Goal: Transaction & Acquisition: Purchase product/service

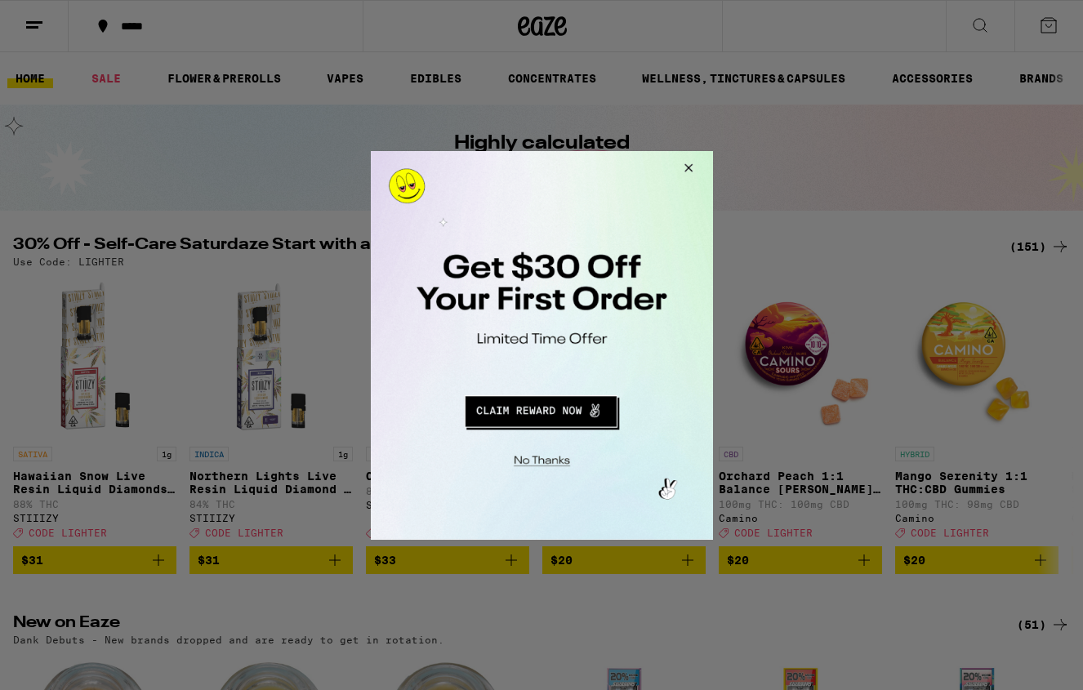
click at [686, 163] on button "Close Modal" at bounding box center [685, 169] width 44 height 39
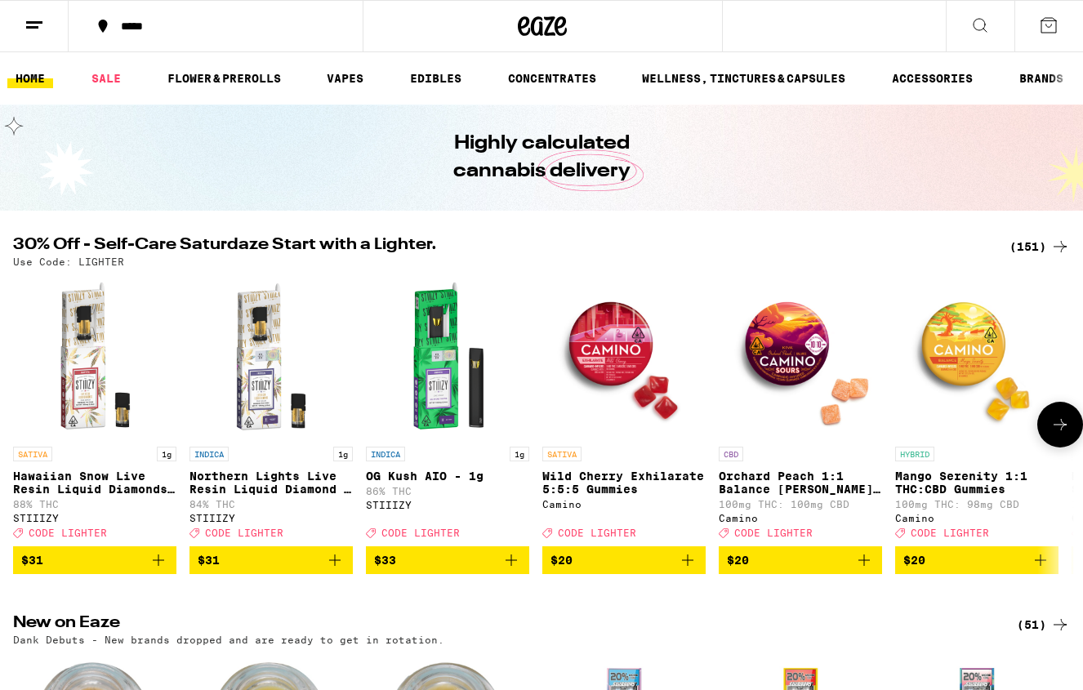
click at [160, 570] on icon "Add to bag" at bounding box center [159, 561] width 20 height 20
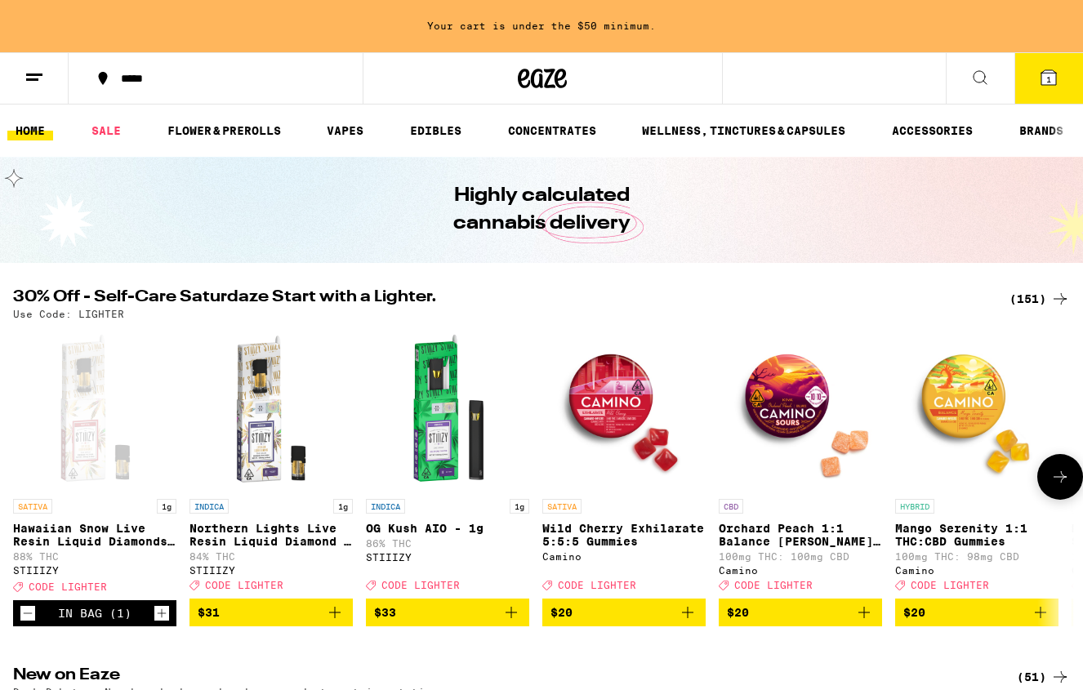
click at [339, 621] on icon "Add to bag" at bounding box center [335, 613] width 20 height 20
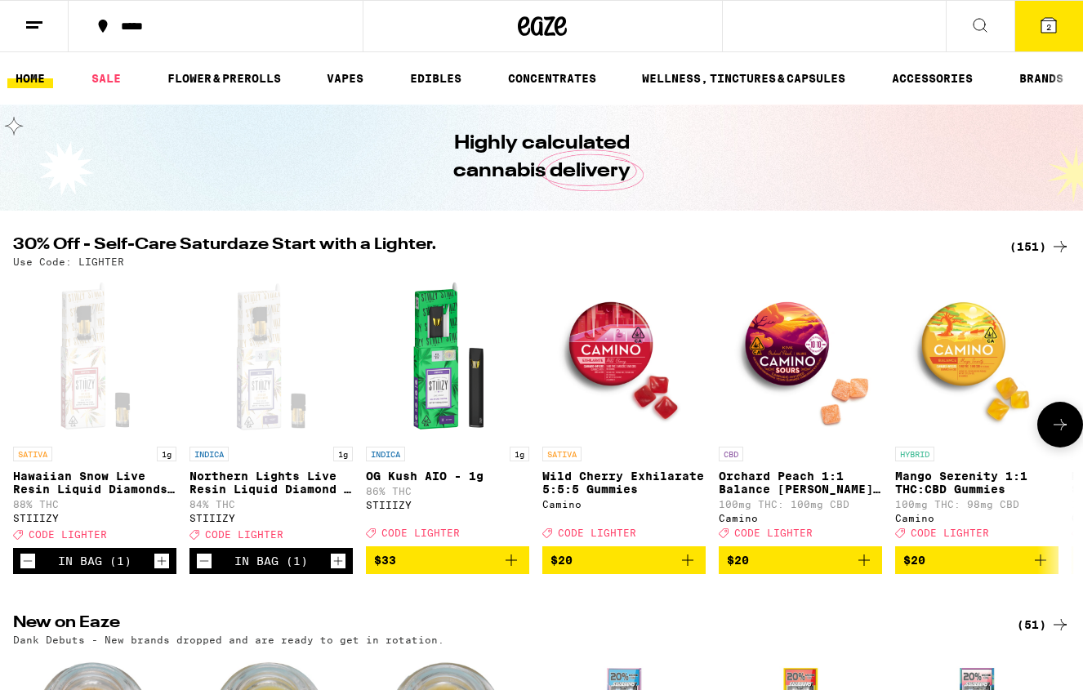
click at [1068, 425] on icon at bounding box center [1061, 425] width 20 height 20
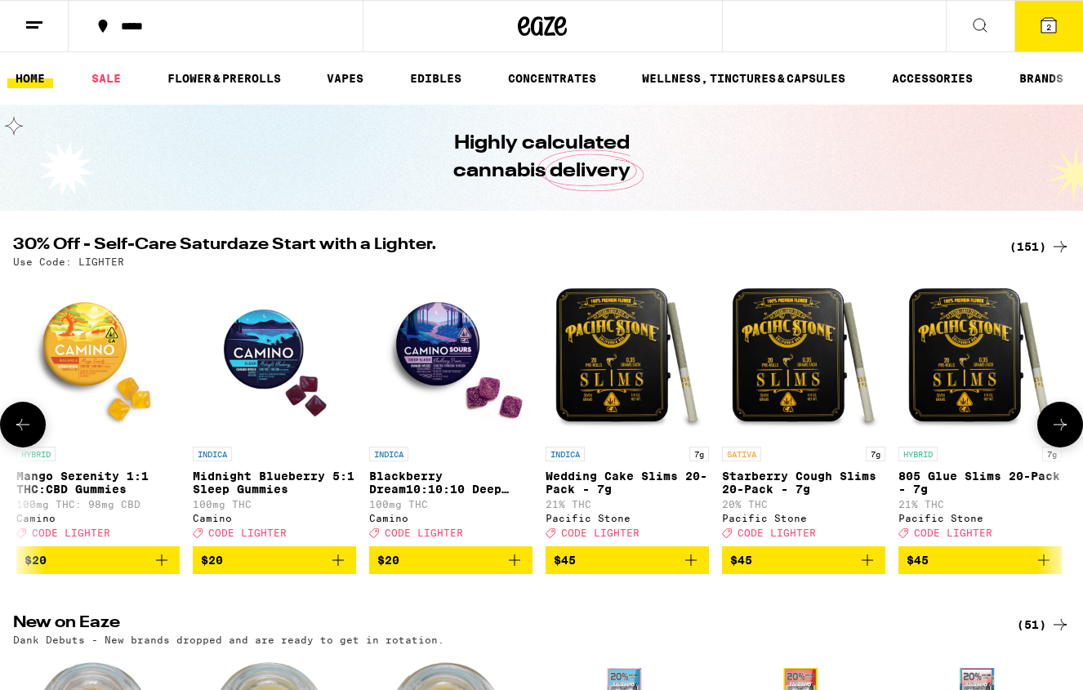
click at [1068, 425] on icon at bounding box center [1061, 425] width 20 height 20
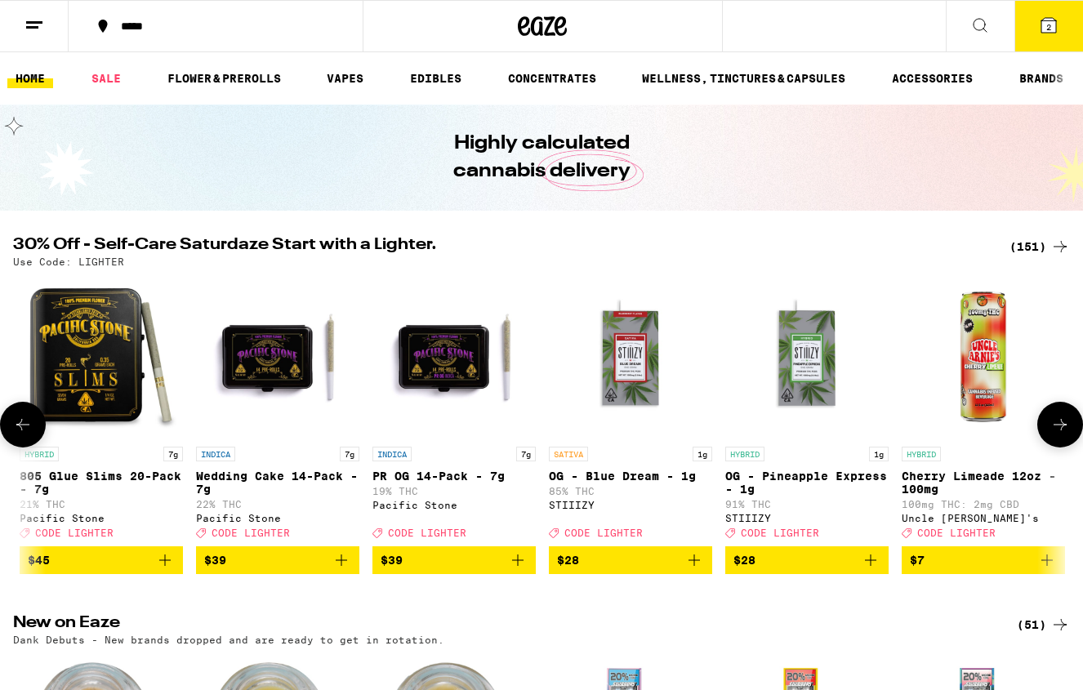
click at [1068, 425] on icon at bounding box center [1061, 425] width 20 height 20
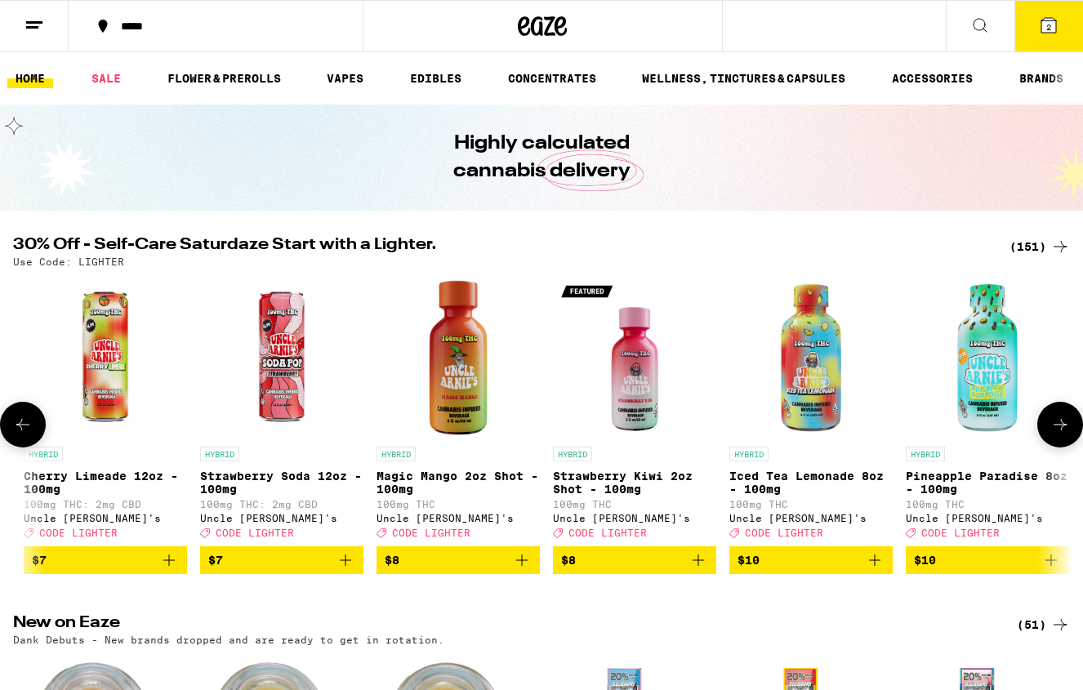
scroll to position [0, 2638]
click at [23, 425] on icon at bounding box center [23, 425] width 20 height 20
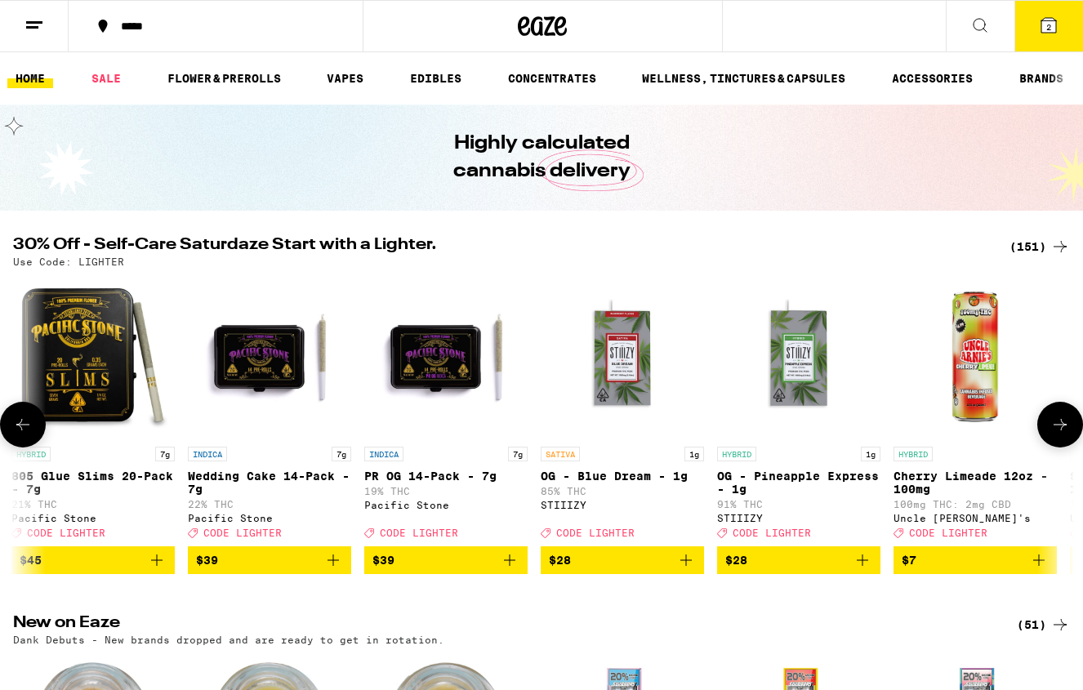
scroll to position [0, 1758]
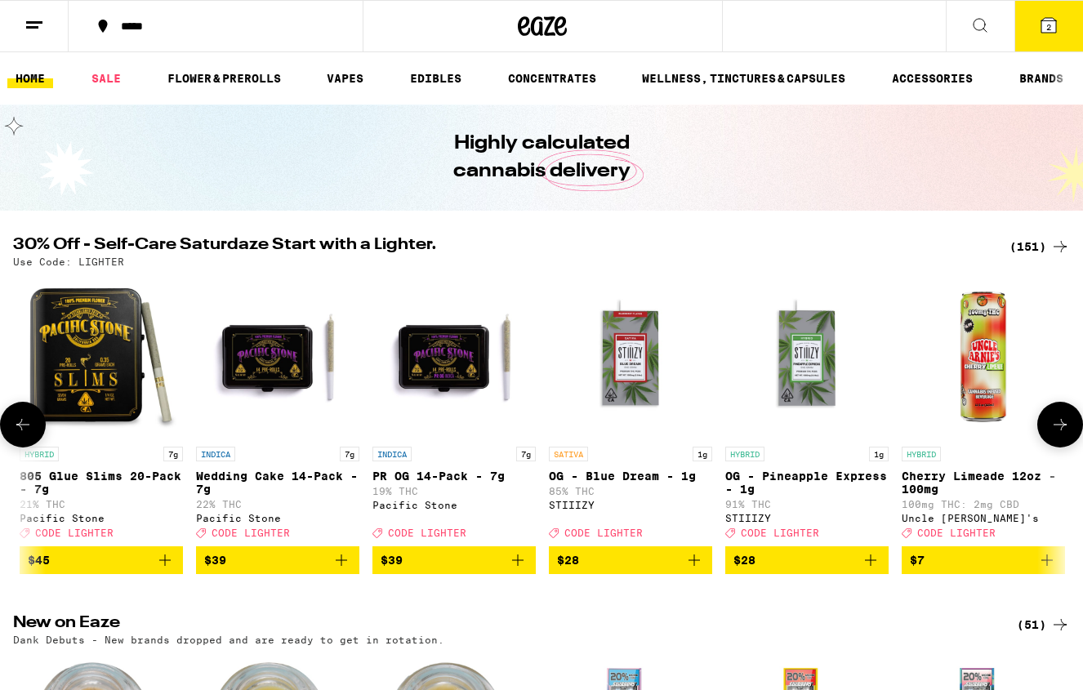
click at [1064, 431] on icon at bounding box center [1061, 425] width 20 height 20
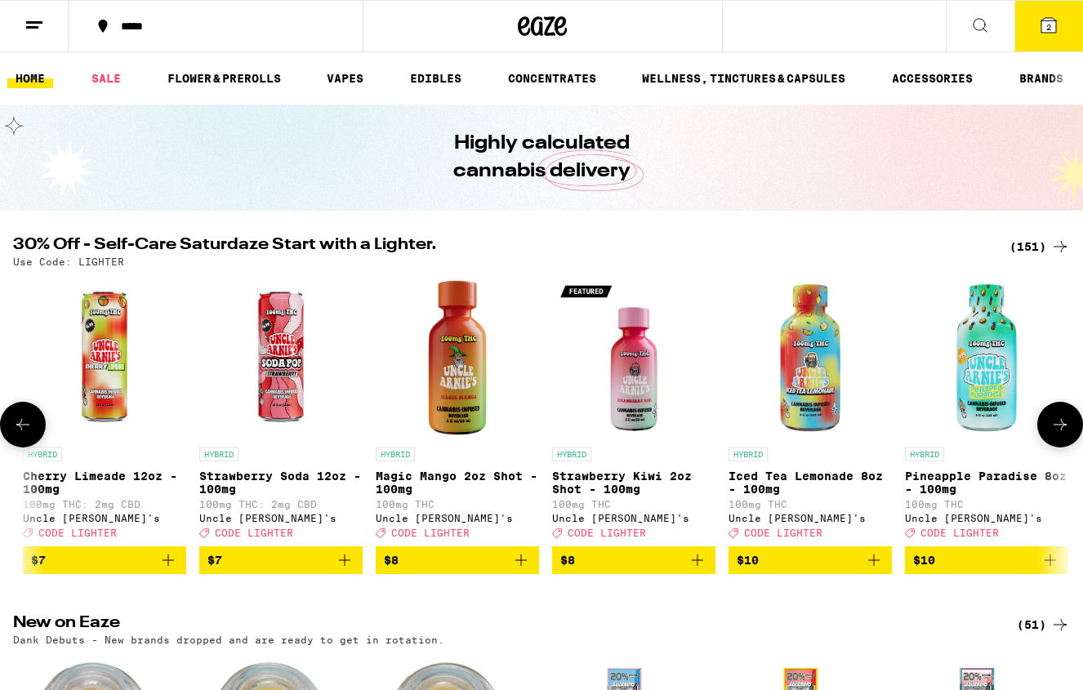
click at [1064, 431] on icon at bounding box center [1061, 425] width 20 height 20
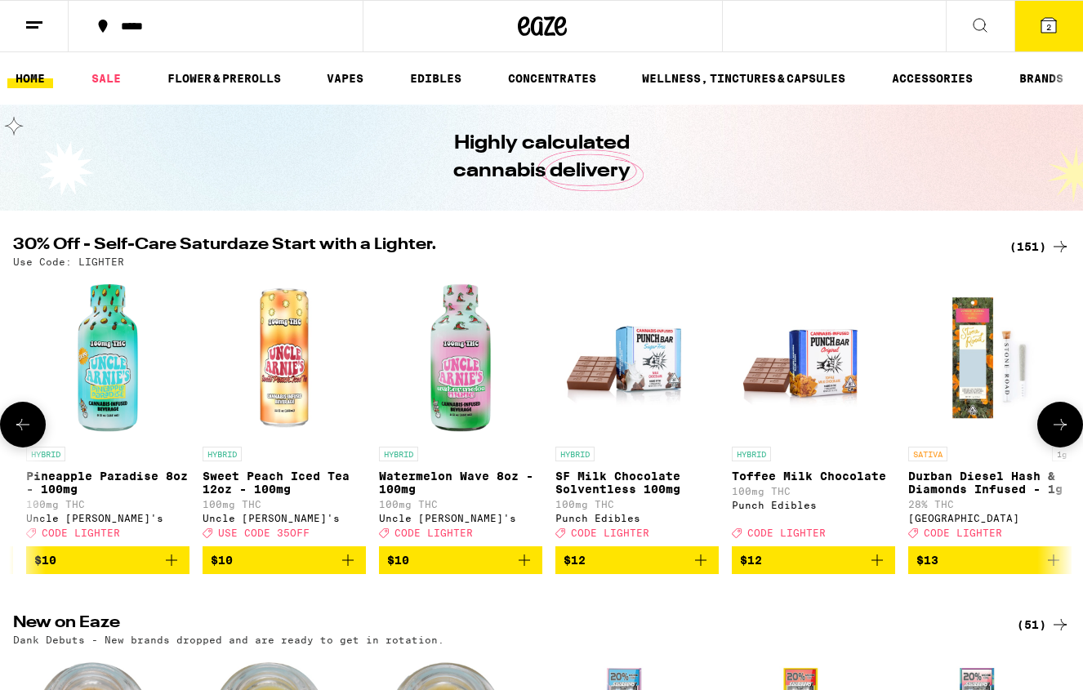
click at [1064, 431] on icon at bounding box center [1061, 425] width 20 height 20
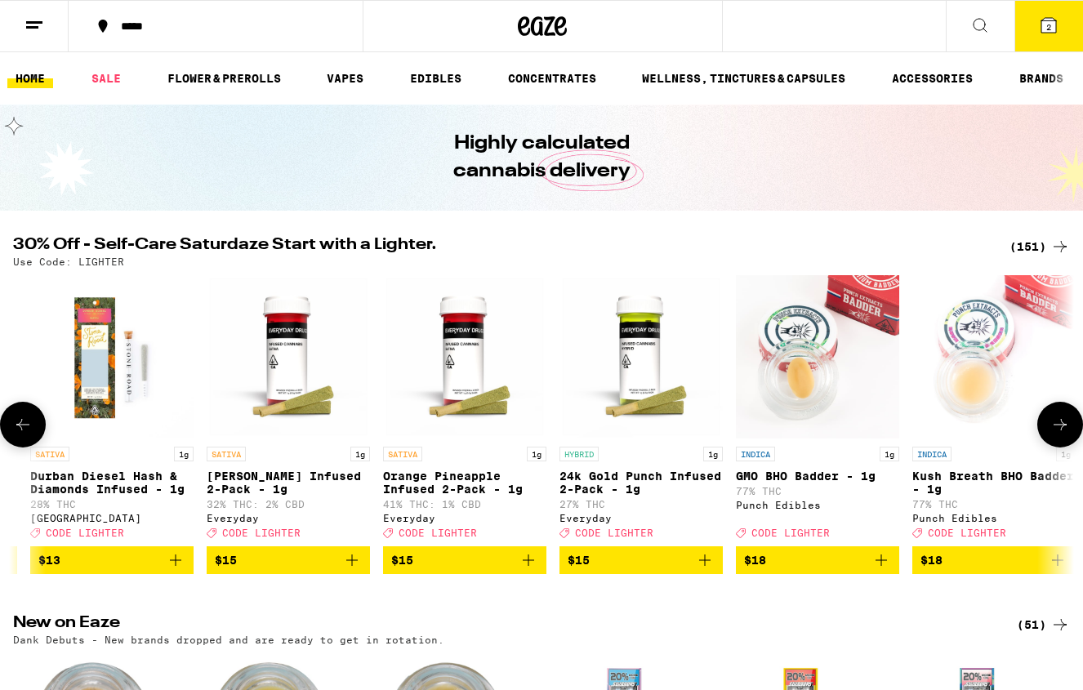
scroll to position [0, 4396]
click at [1064, 431] on icon at bounding box center [1061, 425] width 20 height 20
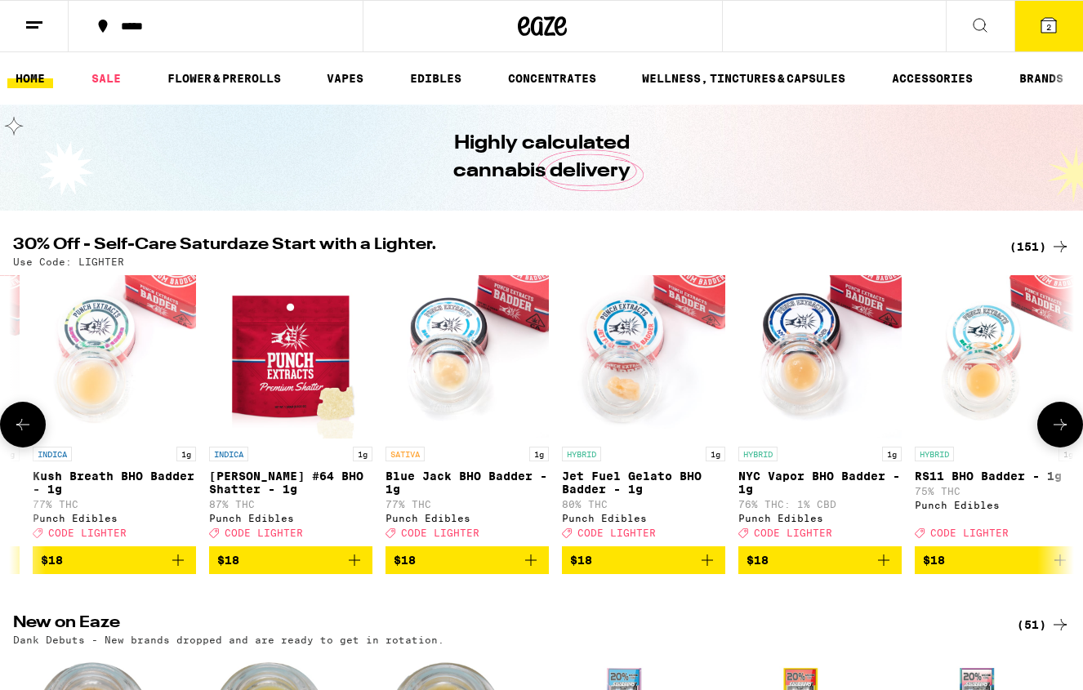
click at [1064, 431] on icon at bounding box center [1061, 425] width 20 height 20
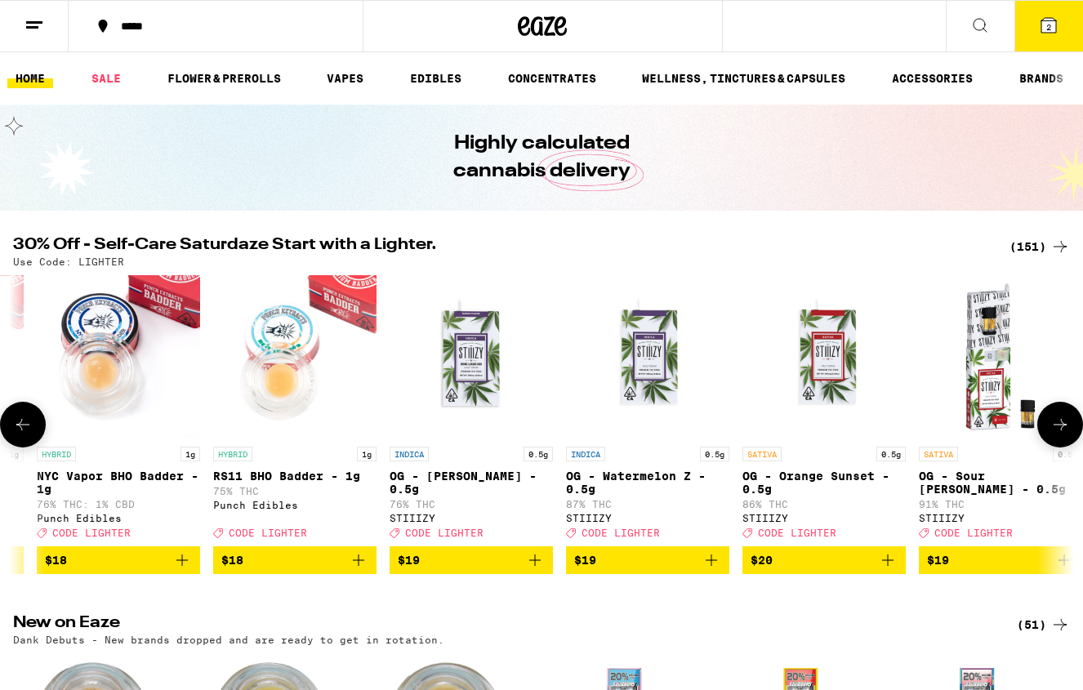
scroll to position [0, 6154]
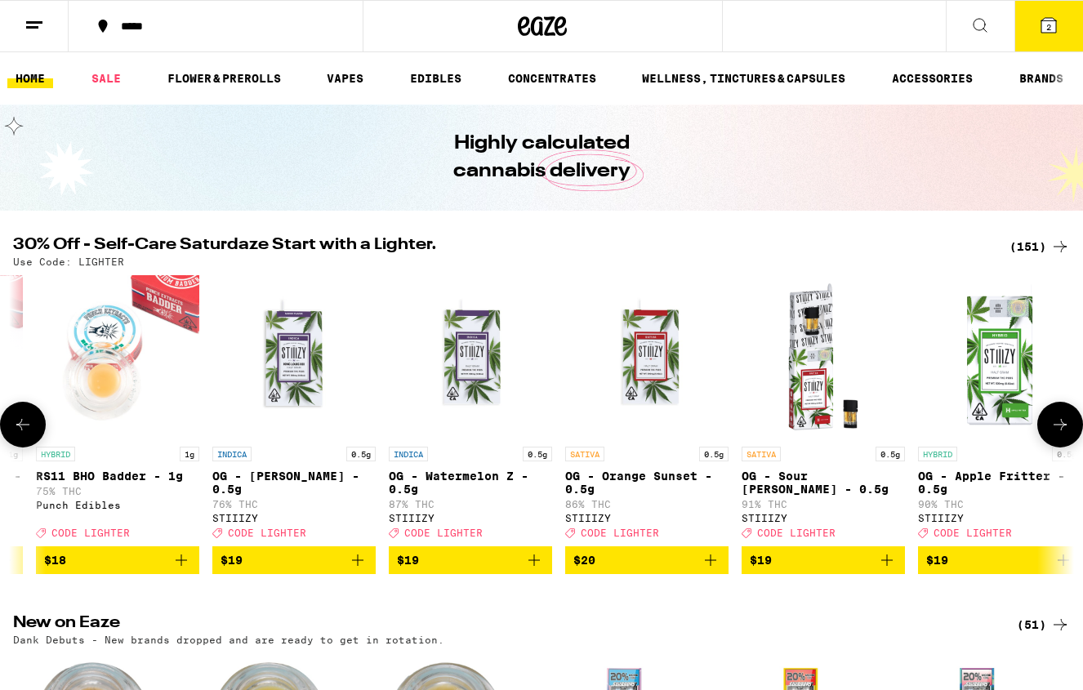
click at [799, 404] on img "Open page for OG - Sour Tangie - 0.5g from STIIIZY" at bounding box center [823, 356] width 163 height 163
click at [1068, 429] on icon at bounding box center [1061, 425] width 20 height 20
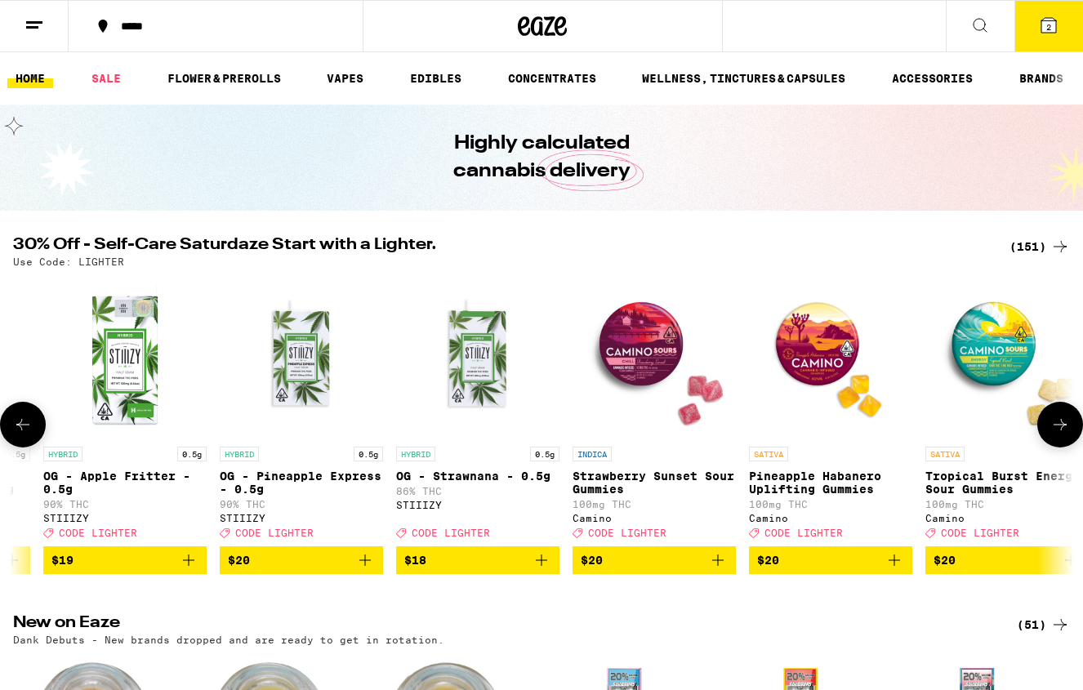
scroll to position [0, 7034]
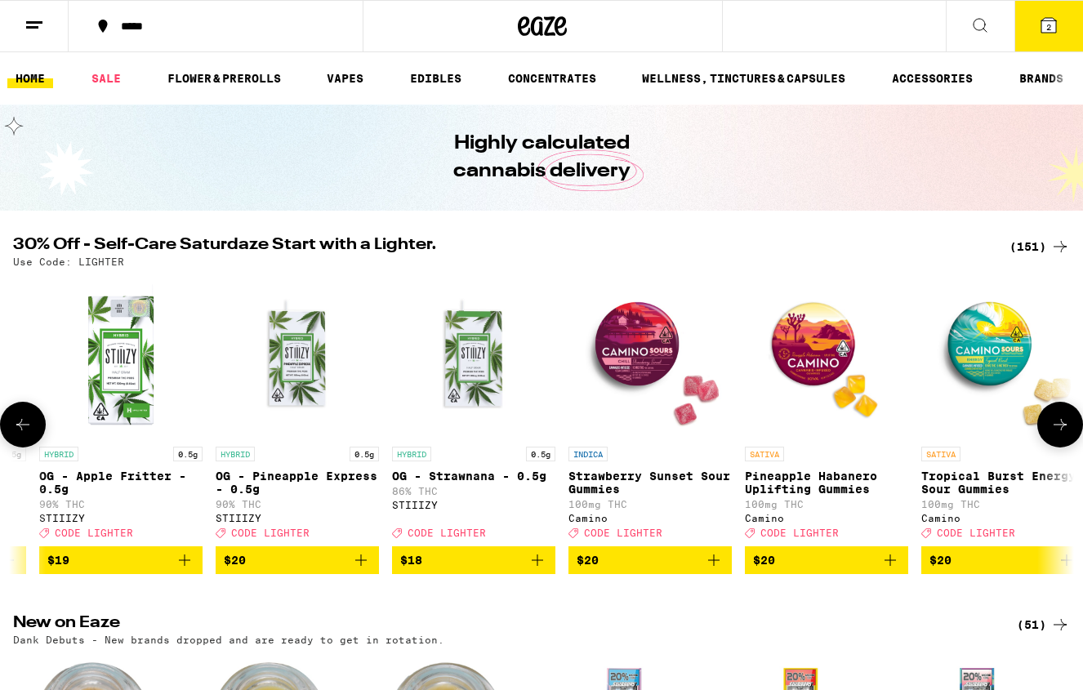
click at [1068, 429] on icon at bounding box center [1061, 425] width 20 height 20
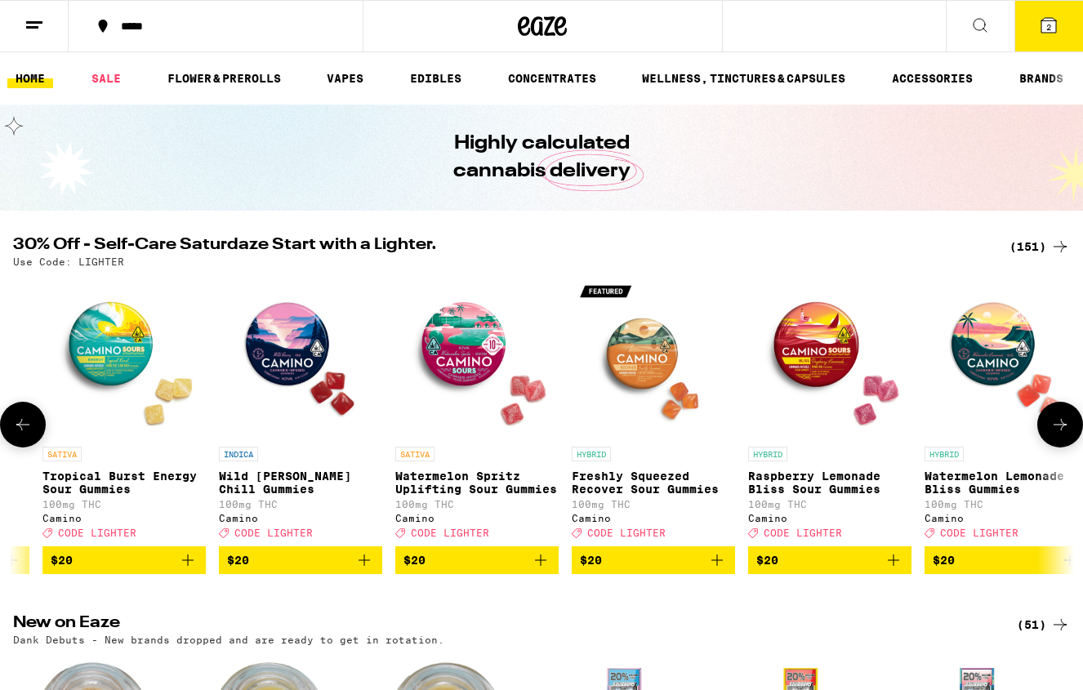
click at [1068, 429] on icon at bounding box center [1061, 425] width 20 height 20
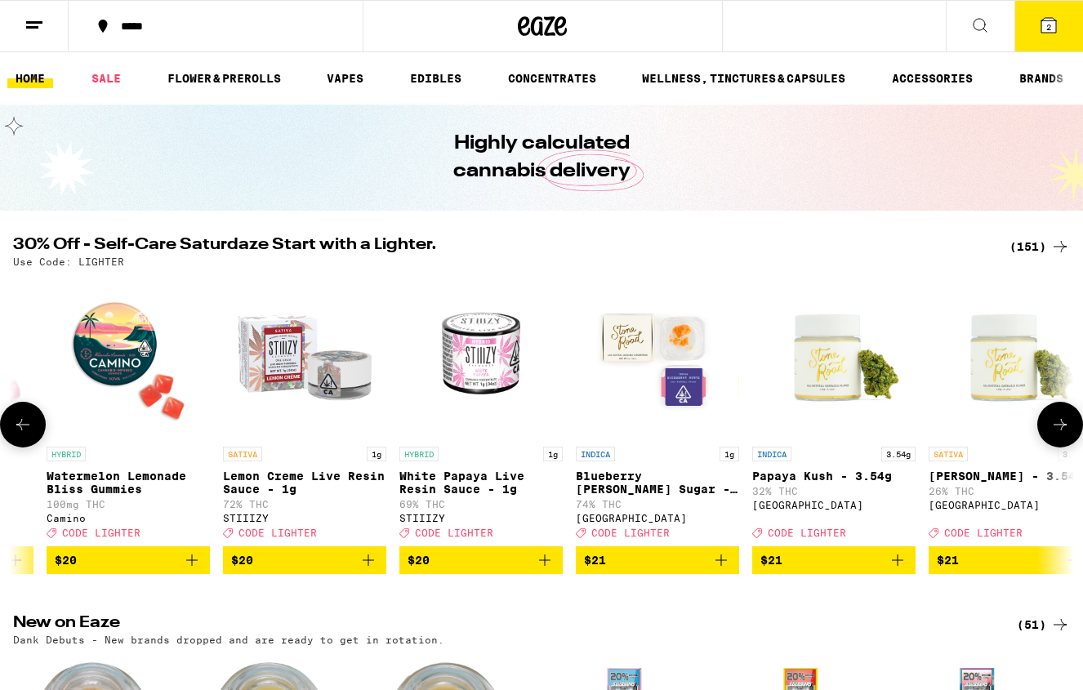
scroll to position [0, 8792]
click at [1068, 429] on icon at bounding box center [1061, 425] width 20 height 20
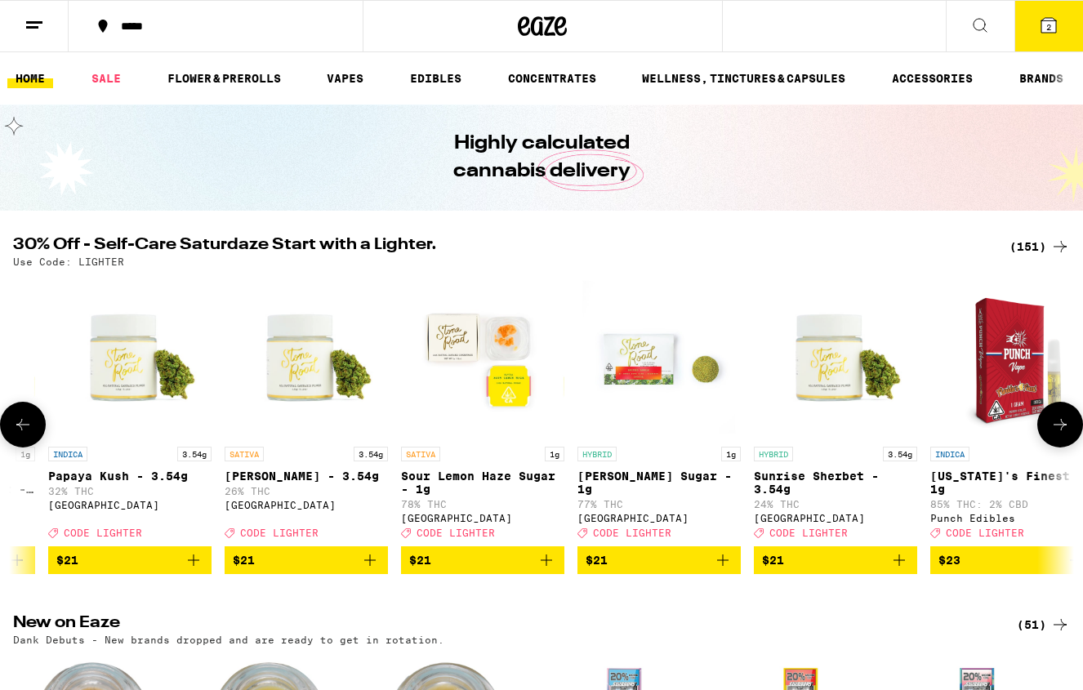
scroll to position [0, 9671]
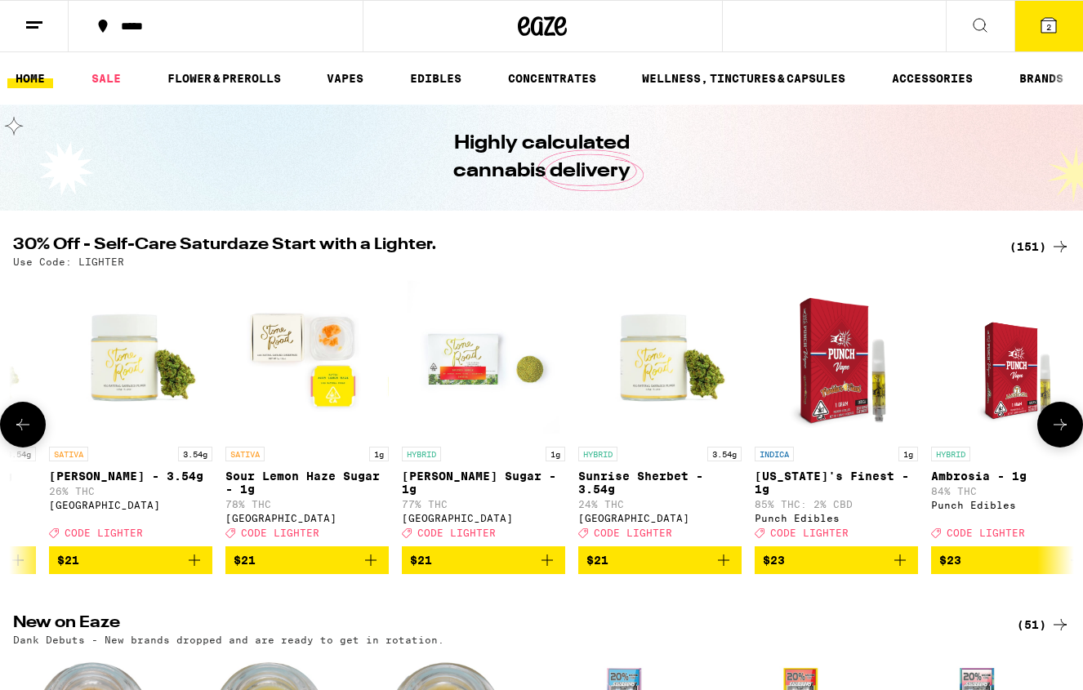
click at [1068, 429] on icon at bounding box center [1061, 425] width 20 height 20
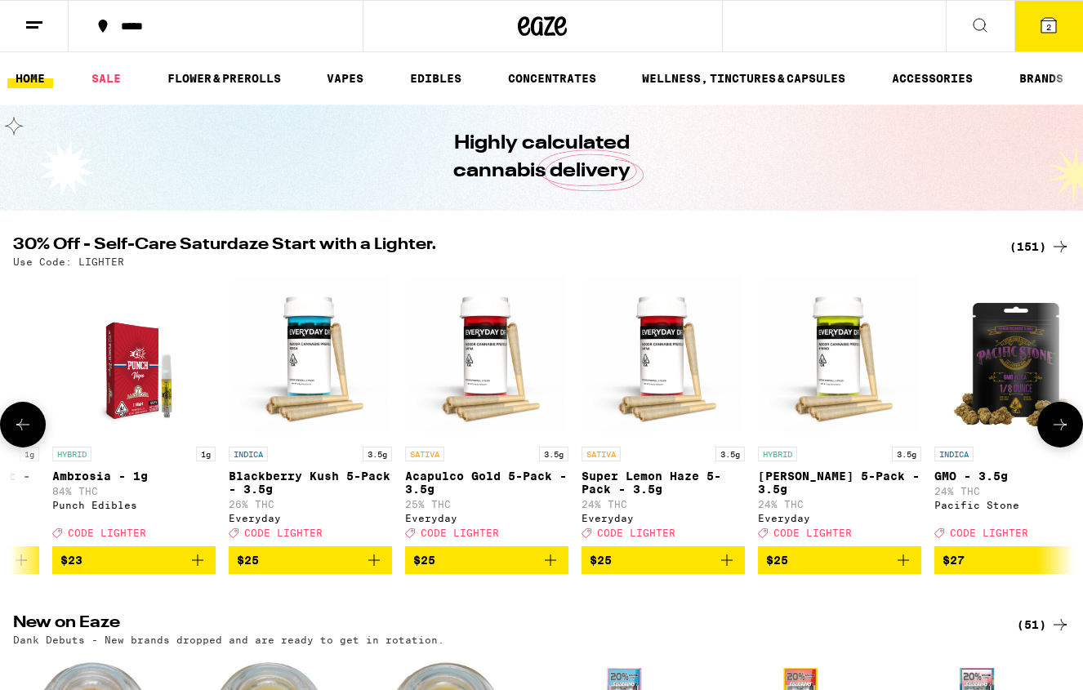
click at [1068, 429] on icon at bounding box center [1061, 425] width 20 height 20
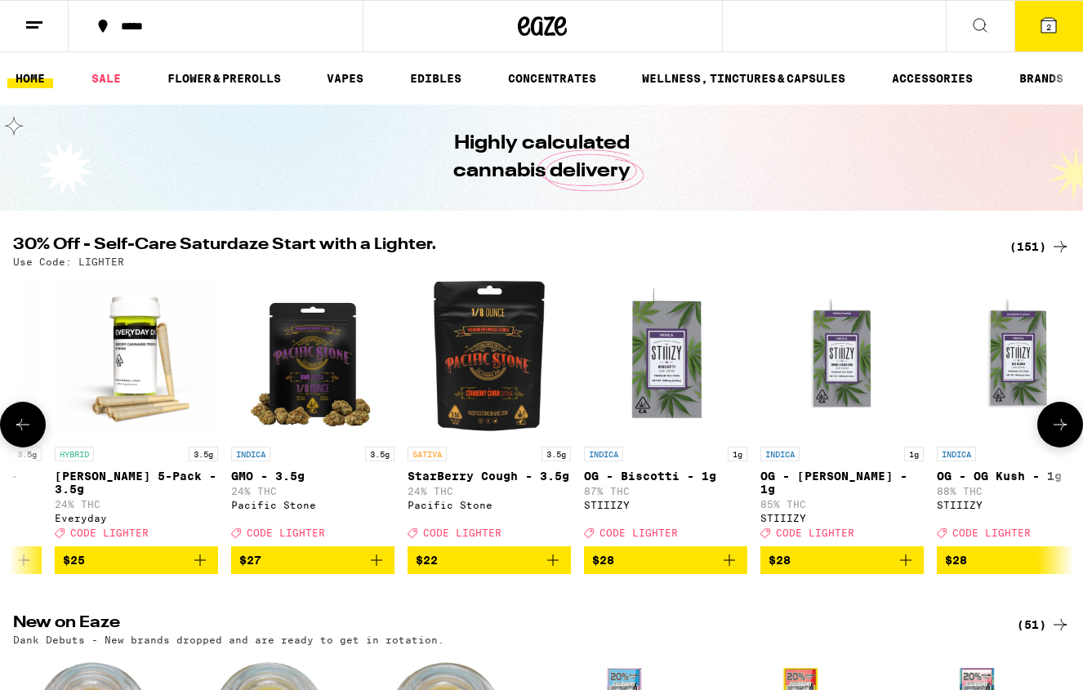
scroll to position [0, 11430]
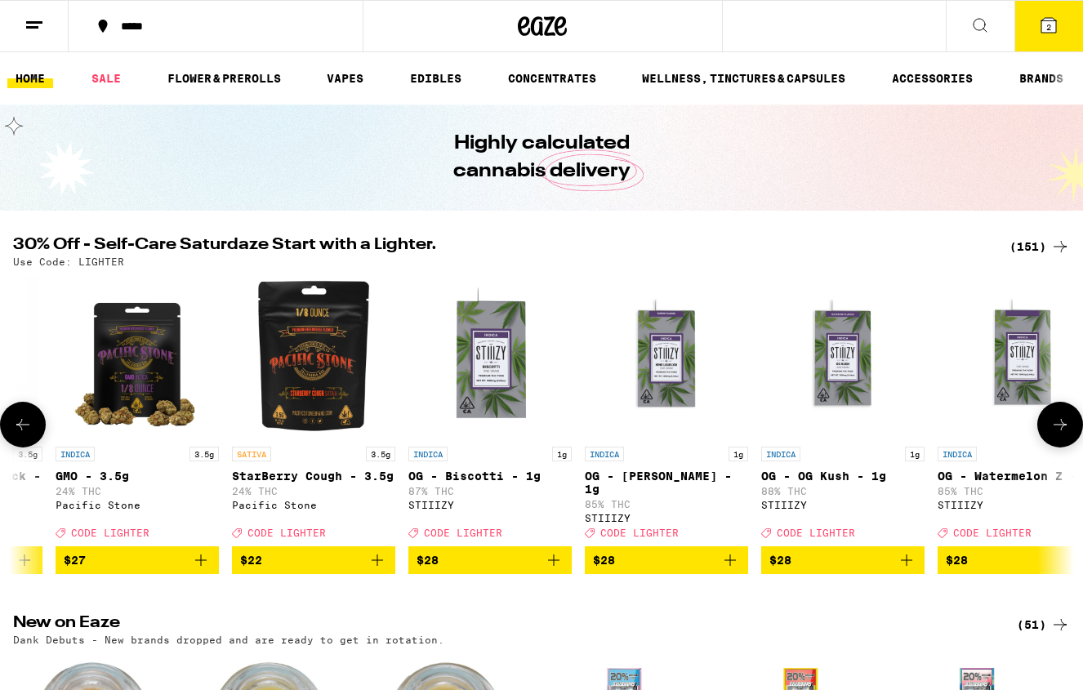
click at [22, 427] on icon at bounding box center [23, 425] width 20 height 20
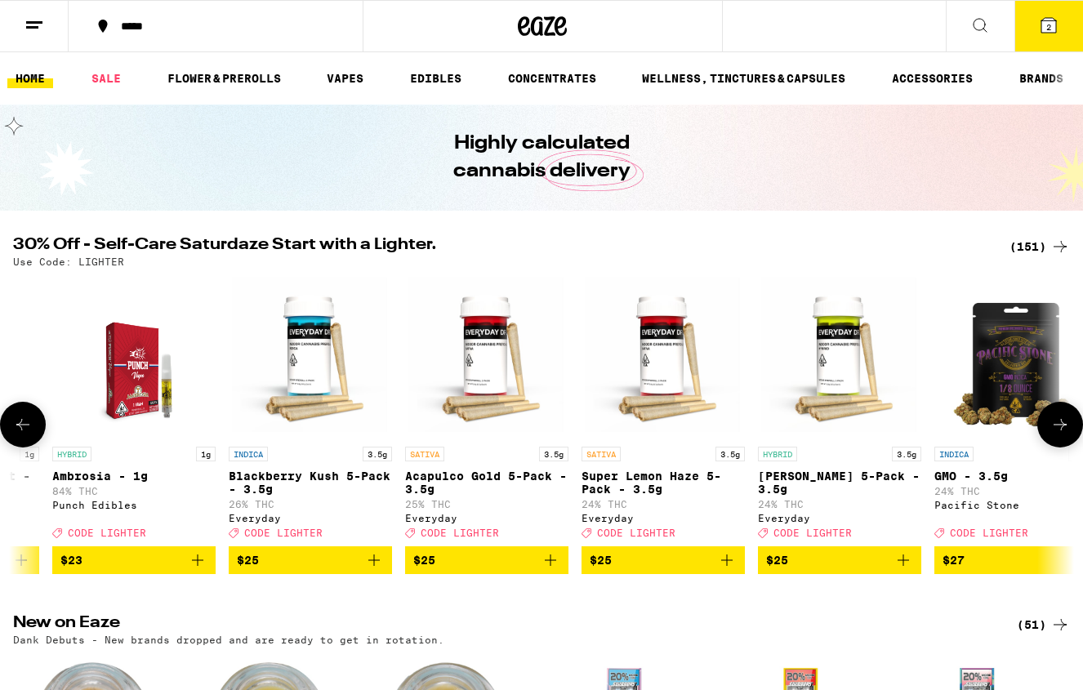
click at [22, 427] on icon at bounding box center [23, 425] width 20 height 20
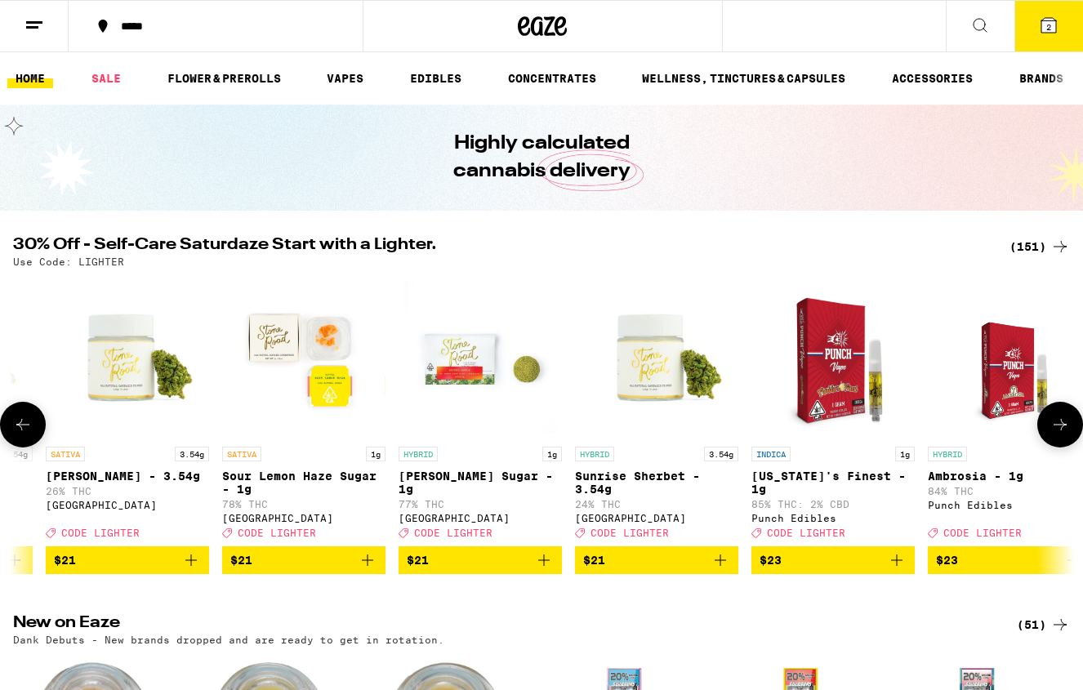
scroll to position [0, 9671]
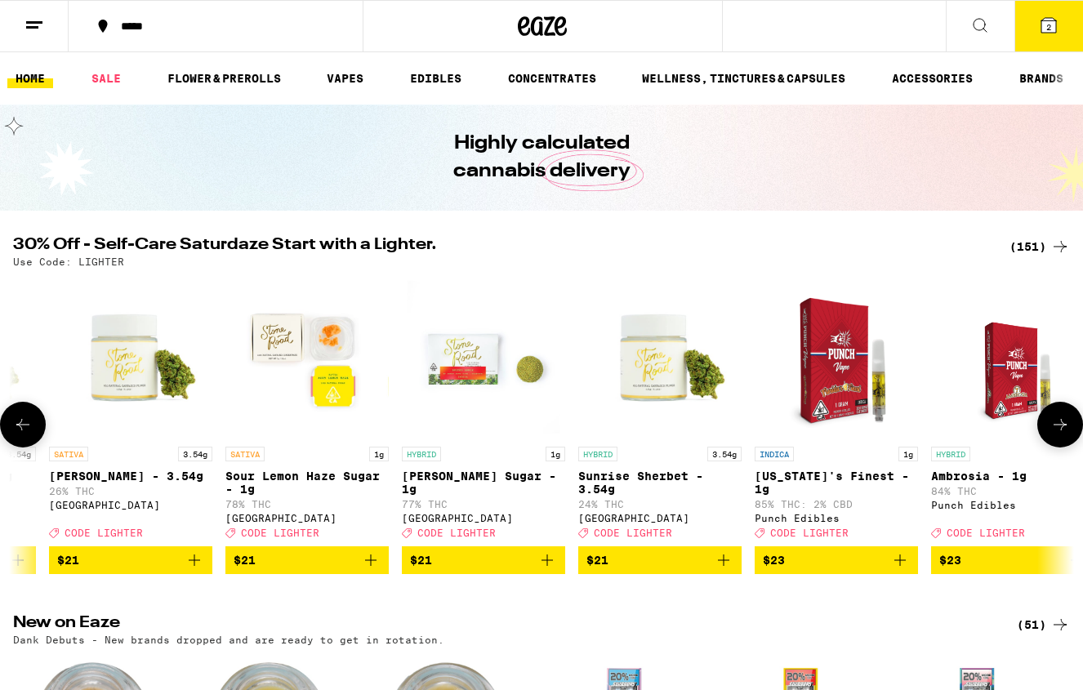
click at [1058, 421] on button at bounding box center [1061, 425] width 46 height 46
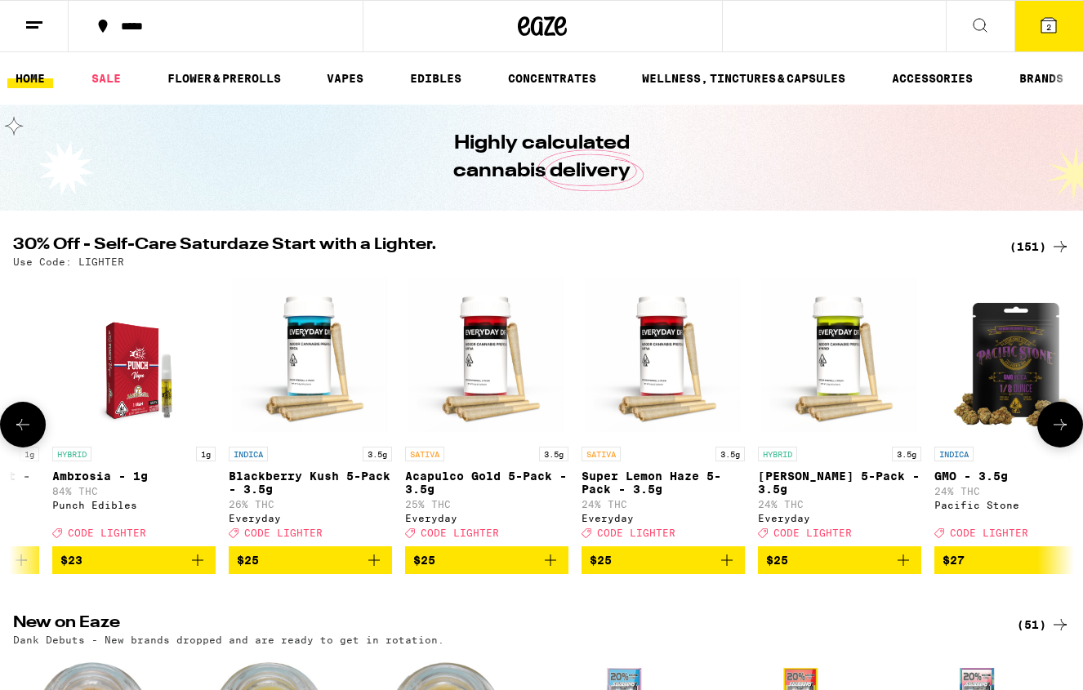
click at [1058, 421] on button at bounding box center [1061, 425] width 46 height 46
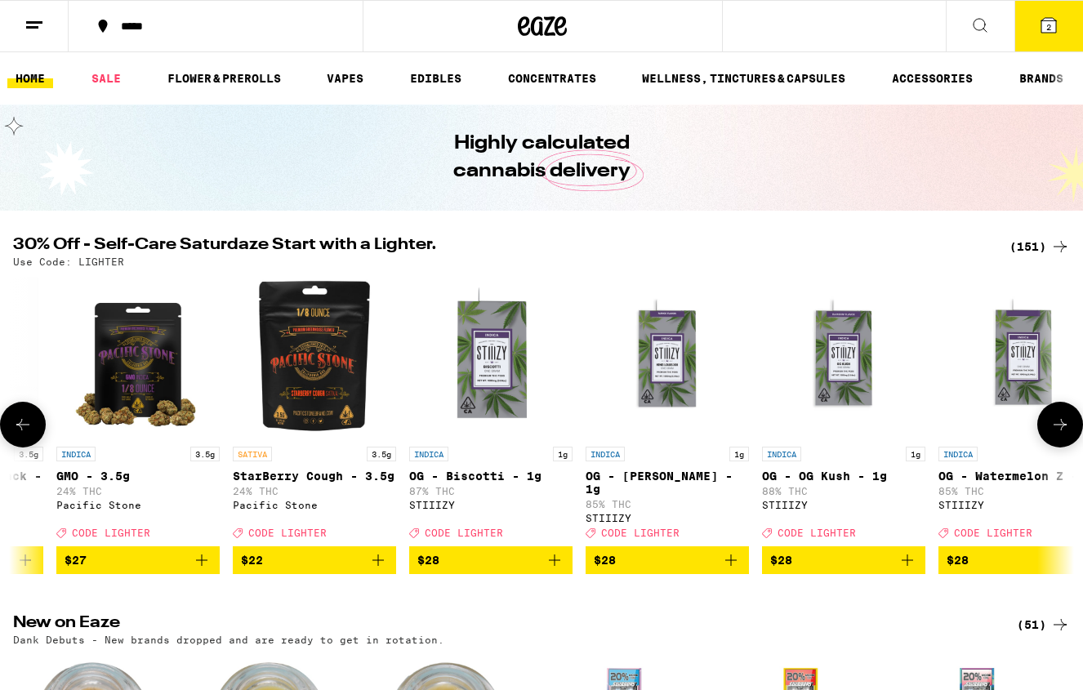
scroll to position [0, 11430]
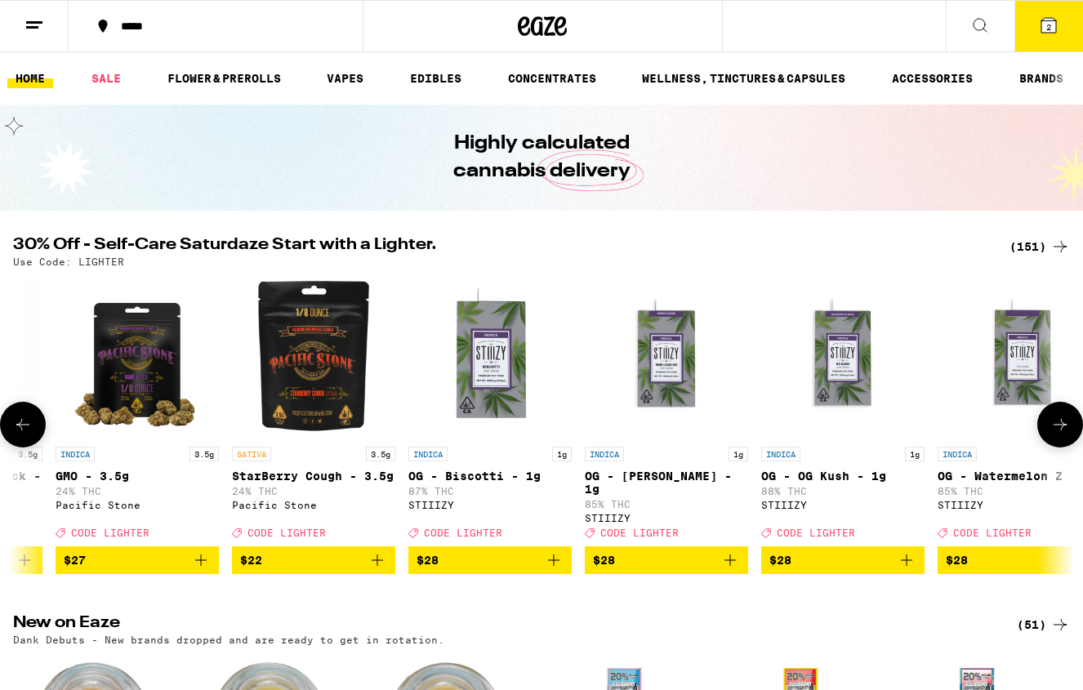
click at [1058, 421] on button at bounding box center [1061, 425] width 46 height 46
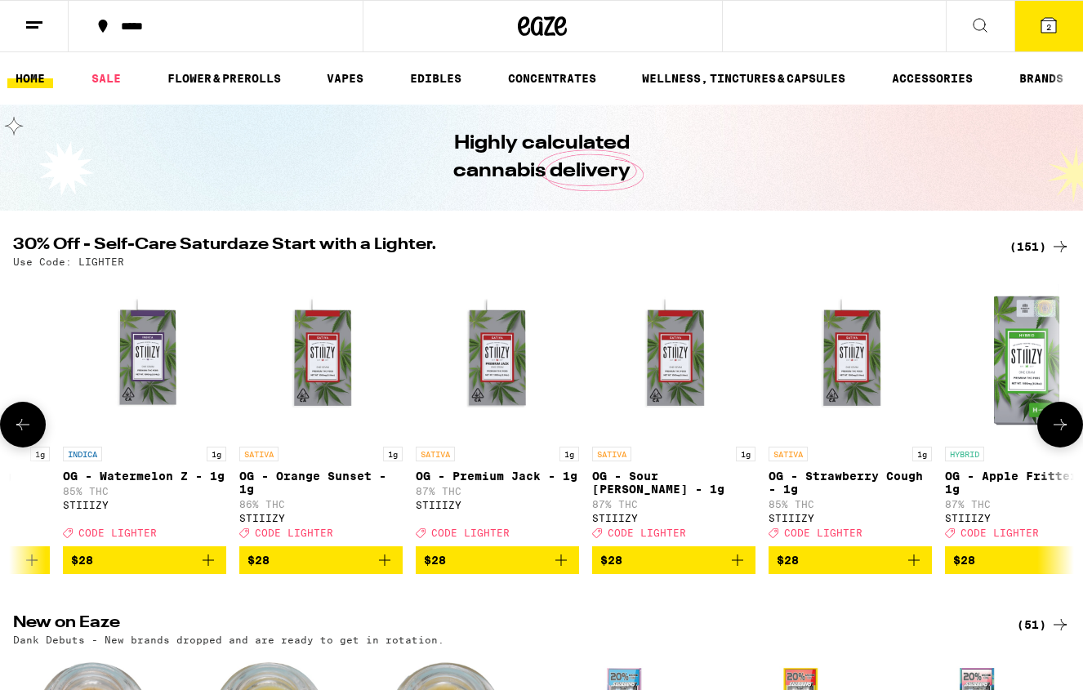
scroll to position [0, 12309]
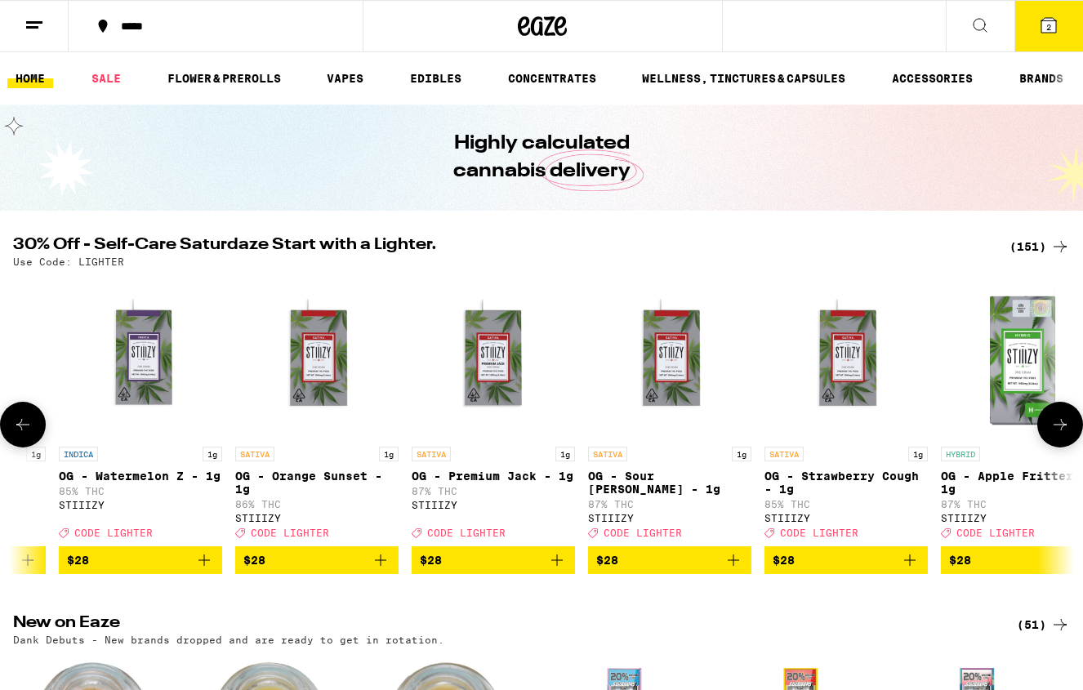
click at [1058, 421] on button at bounding box center [1061, 425] width 46 height 46
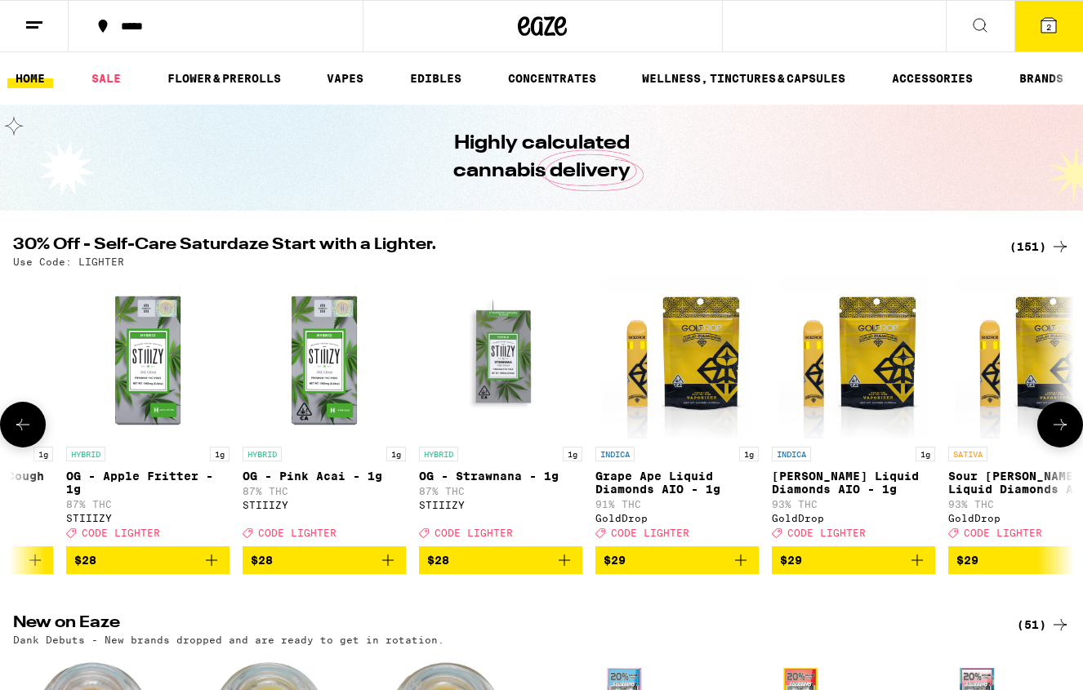
scroll to position [0, 13188]
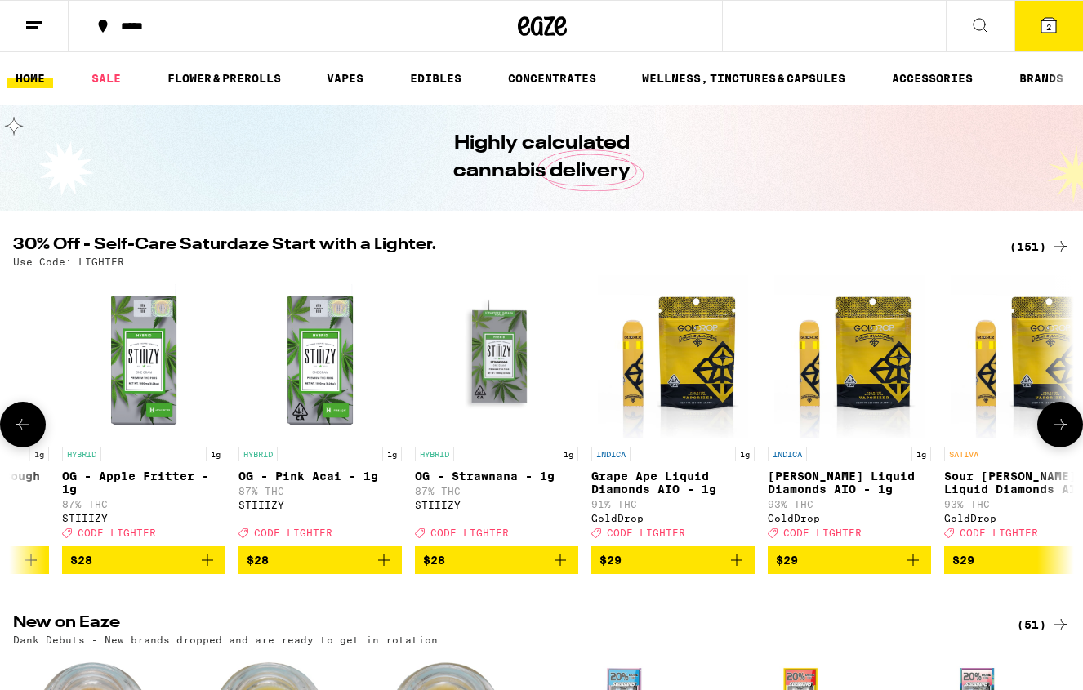
click at [1058, 421] on button at bounding box center [1061, 425] width 46 height 46
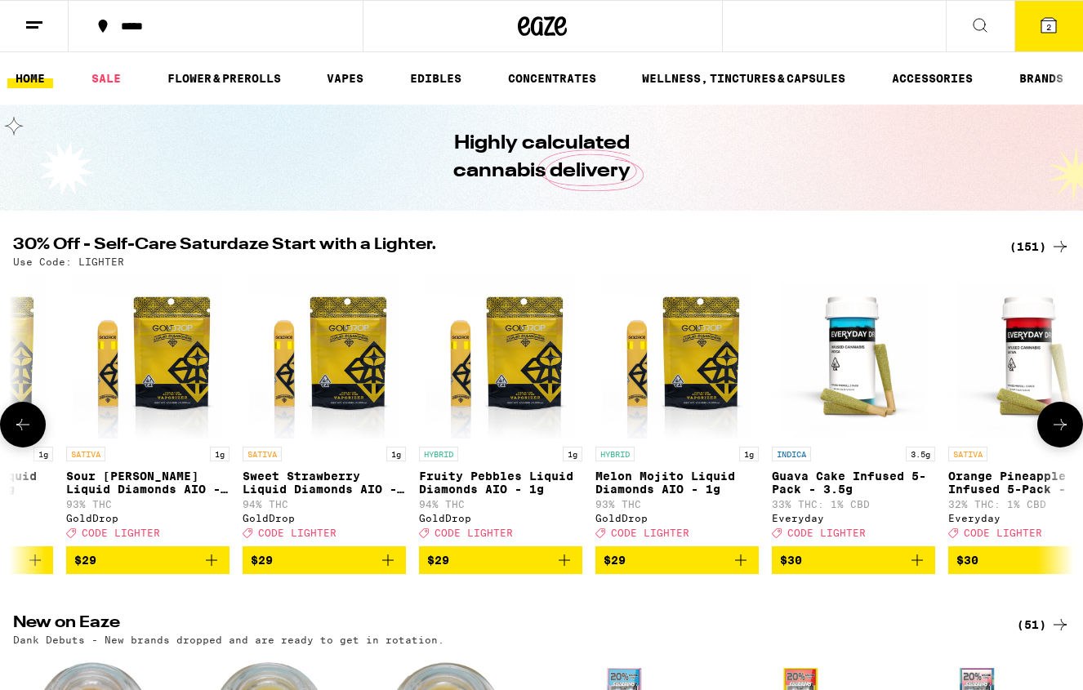
scroll to position [0, 14067]
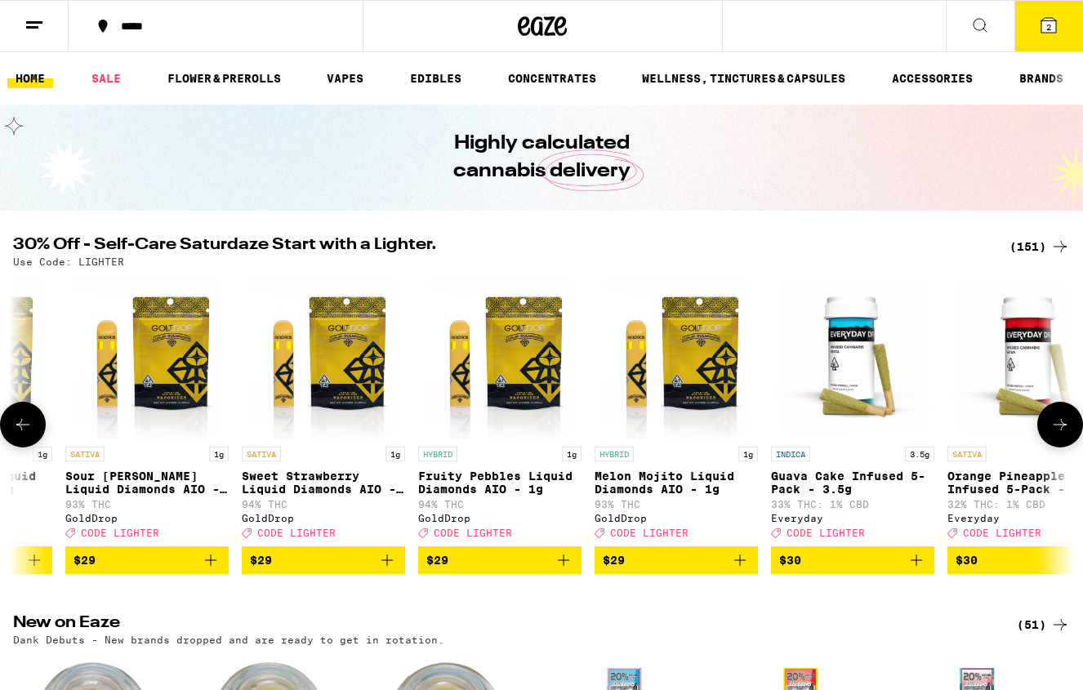
click at [1058, 421] on button at bounding box center [1061, 425] width 46 height 46
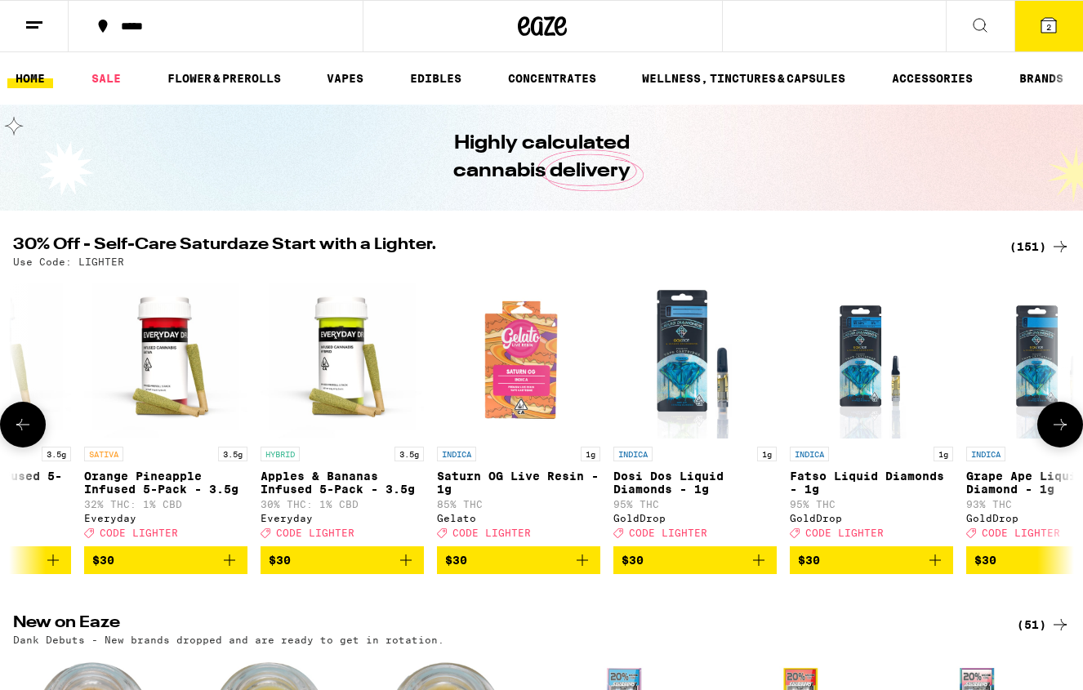
scroll to position [0, 14946]
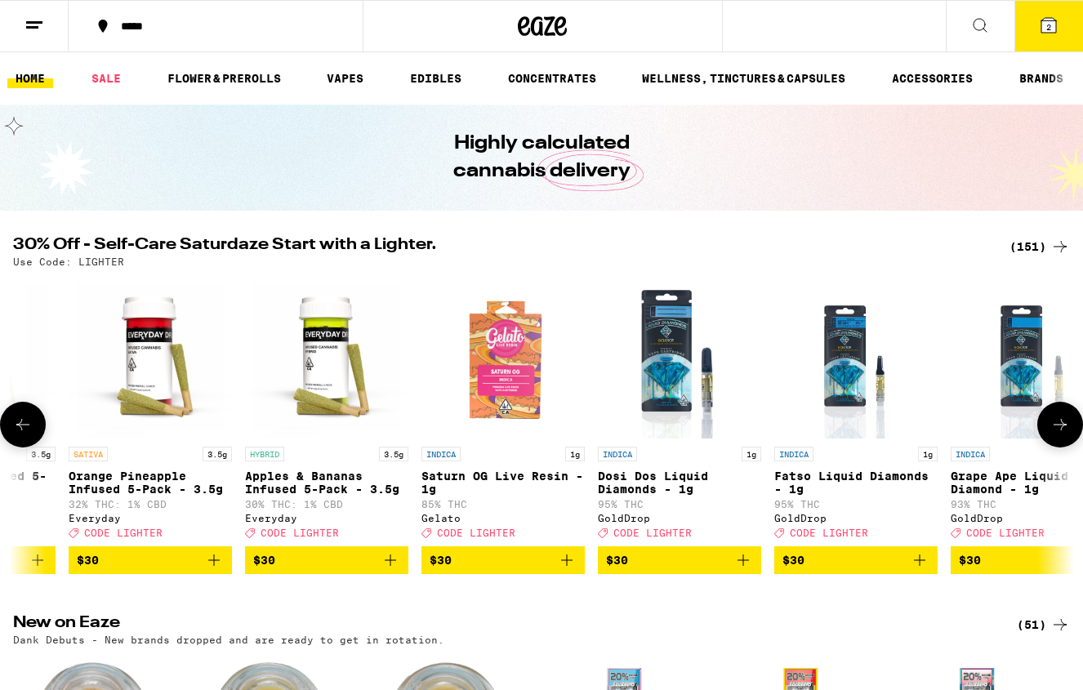
click at [1058, 421] on button at bounding box center [1061, 425] width 46 height 46
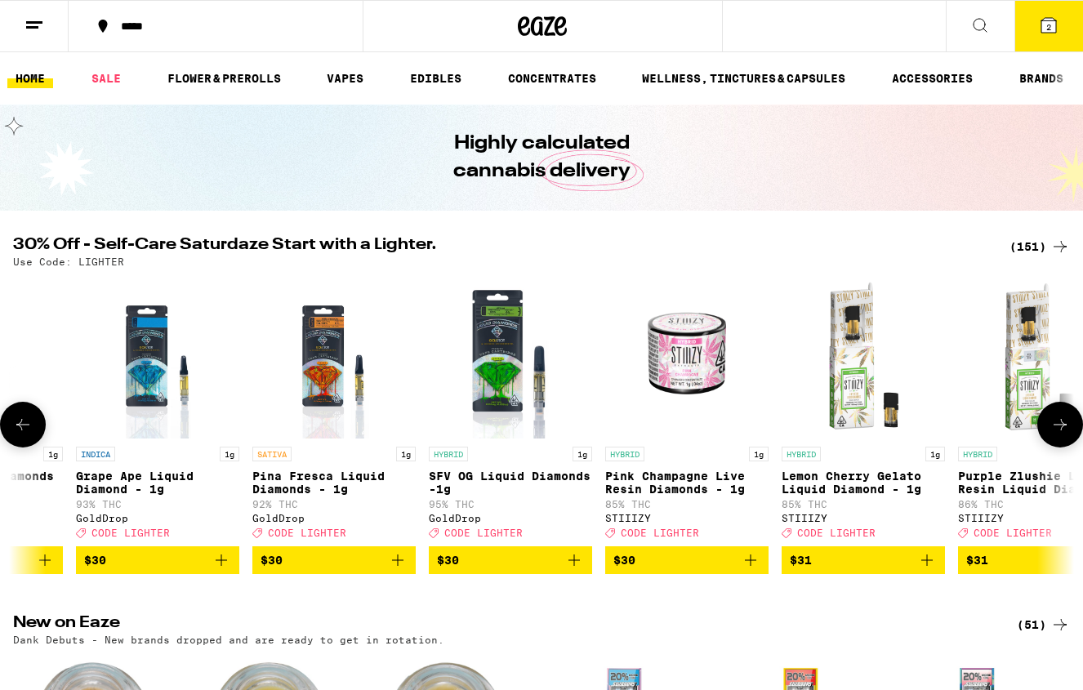
scroll to position [0, 15826]
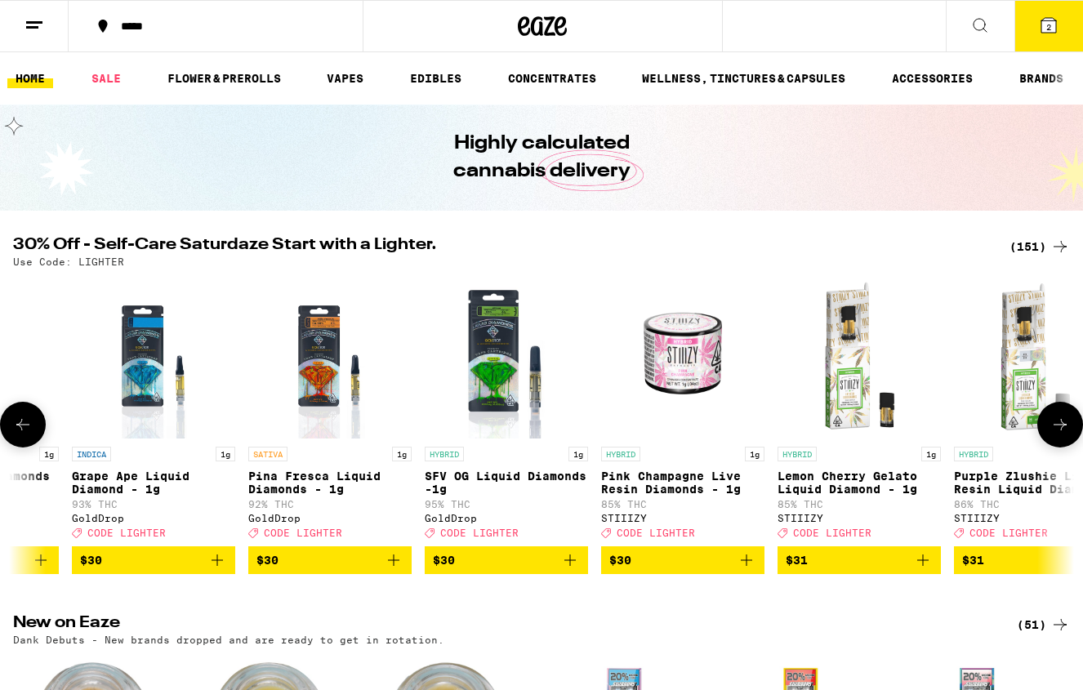
click at [1064, 422] on icon at bounding box center [1061, 425] width 20 height 20
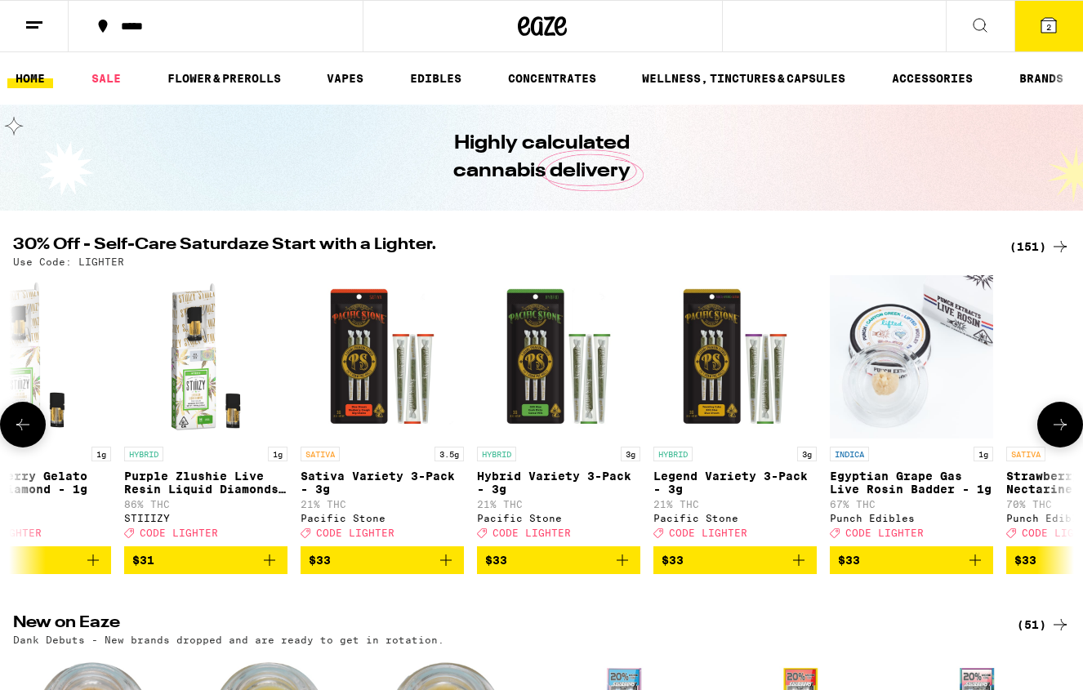
scroll to position [0, 16705]
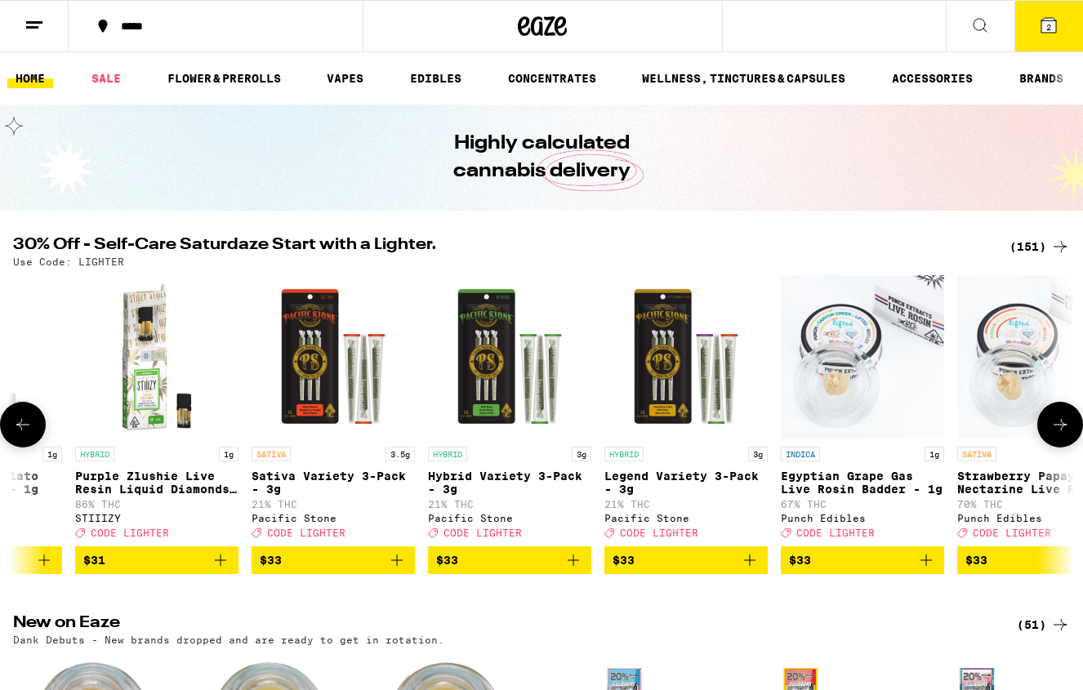
click at [1056, 435] on icon at bounding box center [1061, 425] width 20 height 20
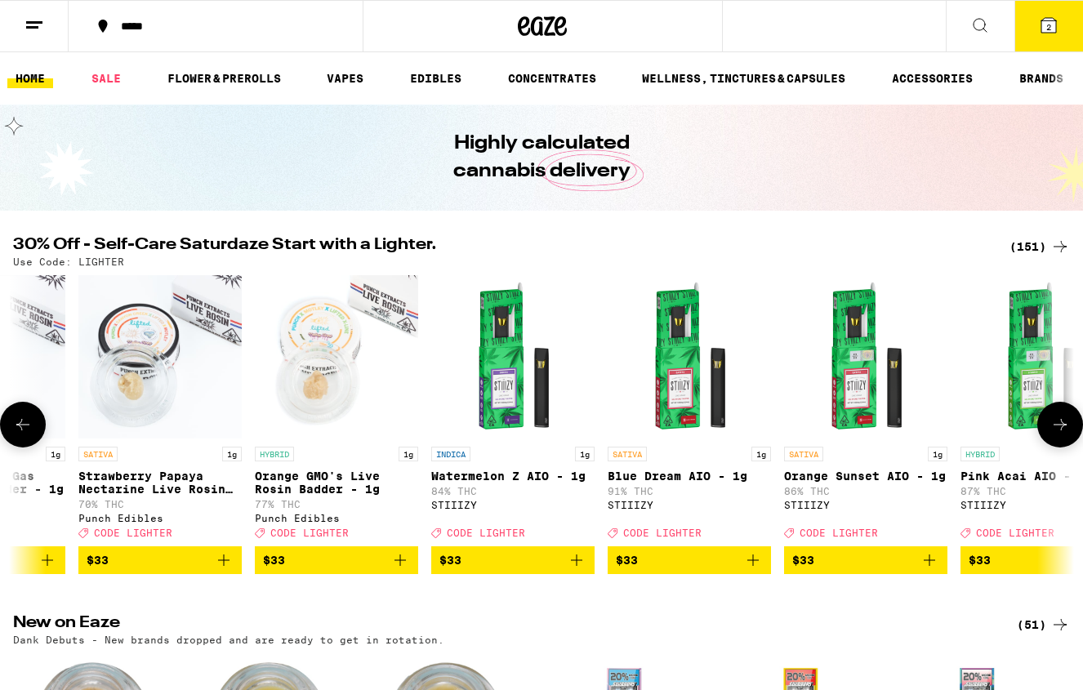
click at [1056, 435] on icon at bounding box center [1061, 425] width 20 height 20
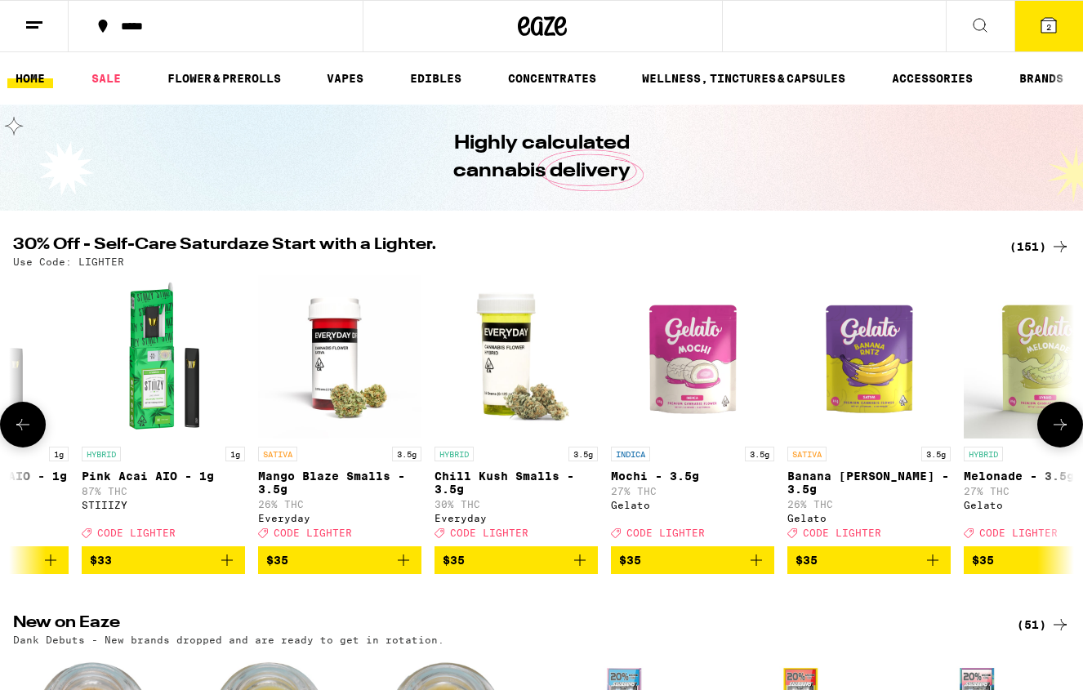
click at [1056, 435] on icon at bounding box center [1061, 425] width 20 height 20
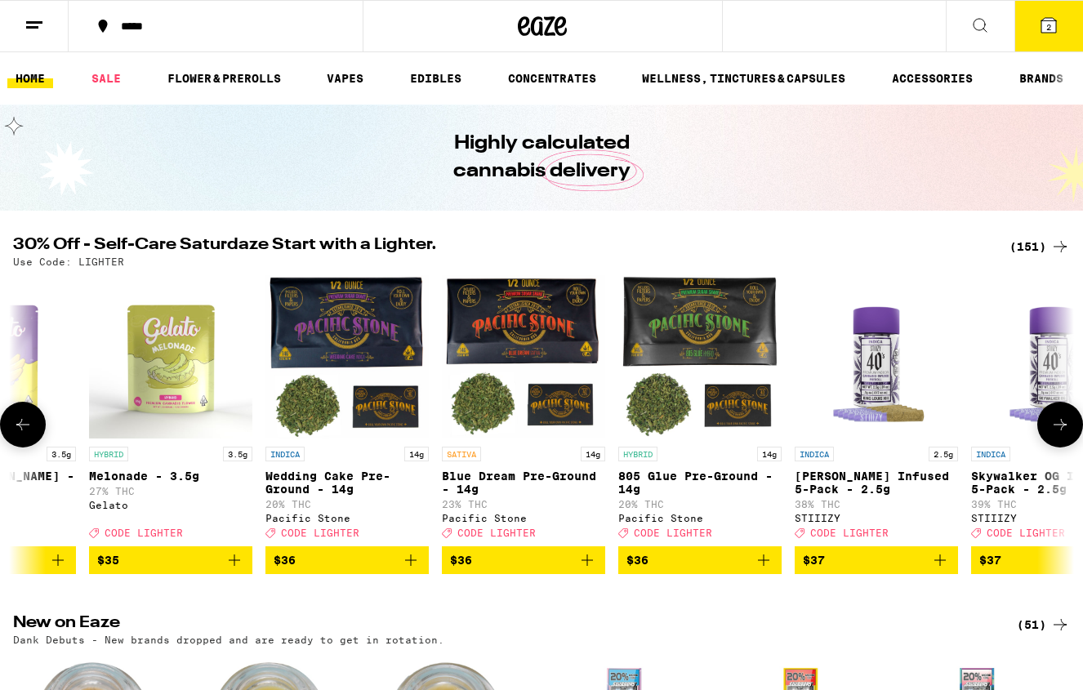
scroll to position [0, 19342]
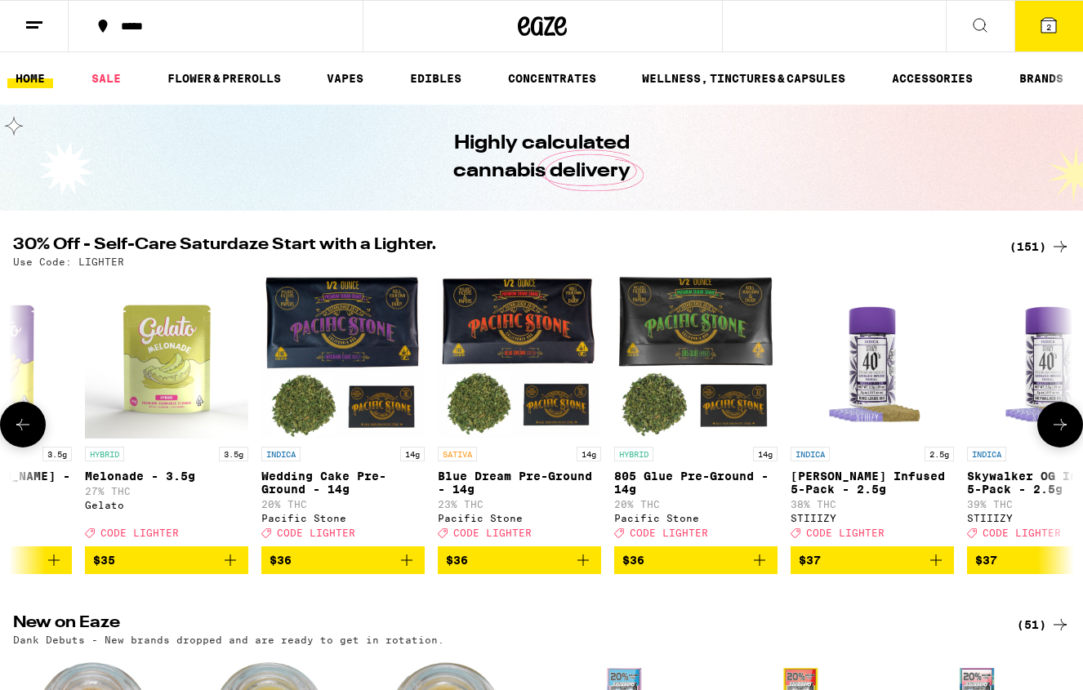
click at [1056, 435] on icon at bounding box center [1061, 425] width 20 height 20
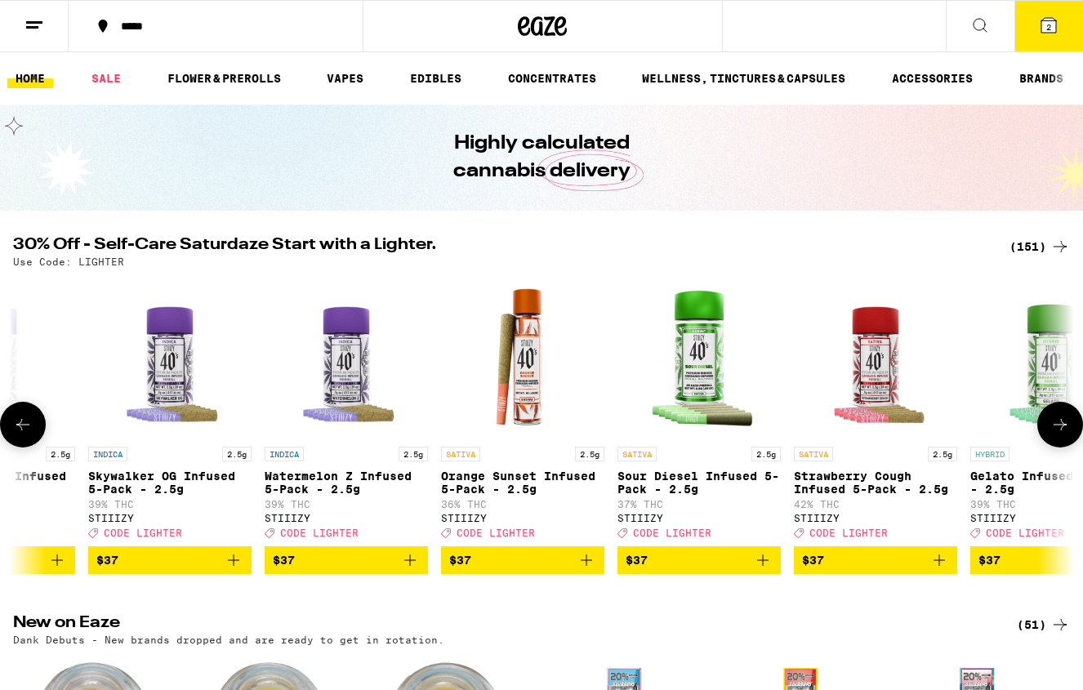
click at [1056, 435] on icon at bounding box center [1061, 425] width 20 height 20
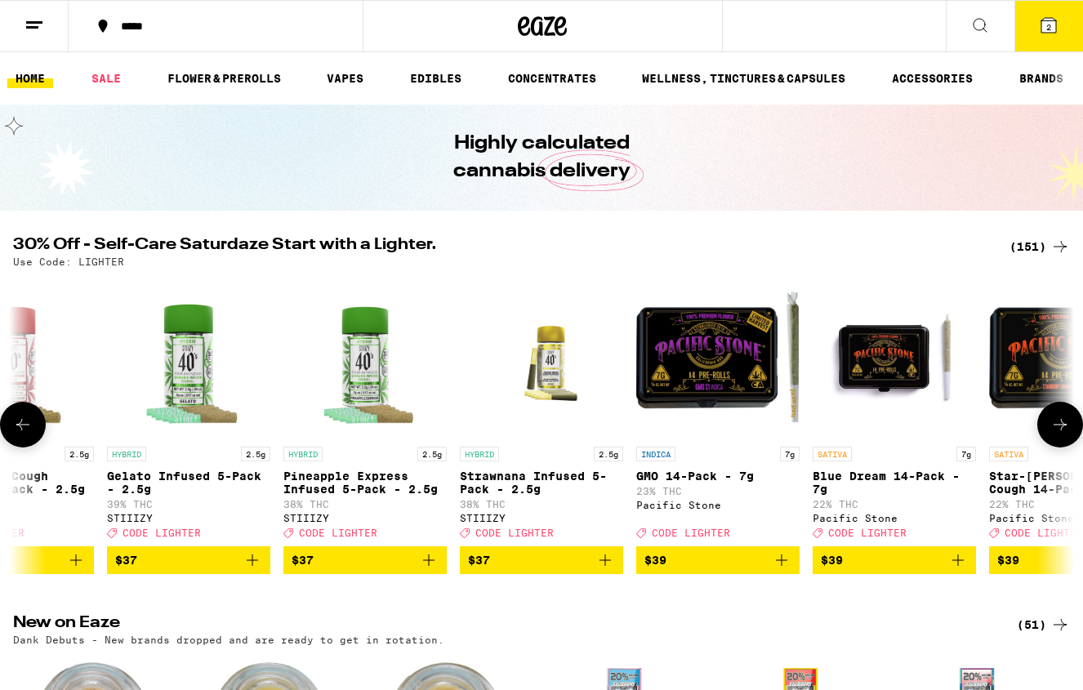
scroll to position [0, 21101]
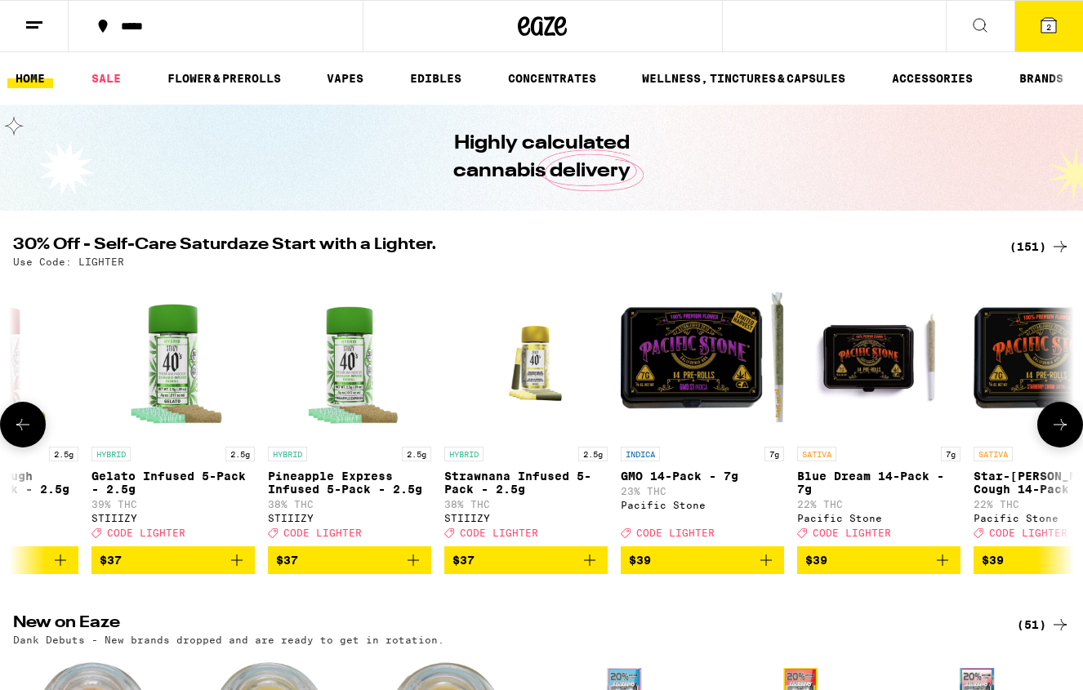
click at [1056, 435] on icon at bounding box center [1061, 425] width 20 height 20
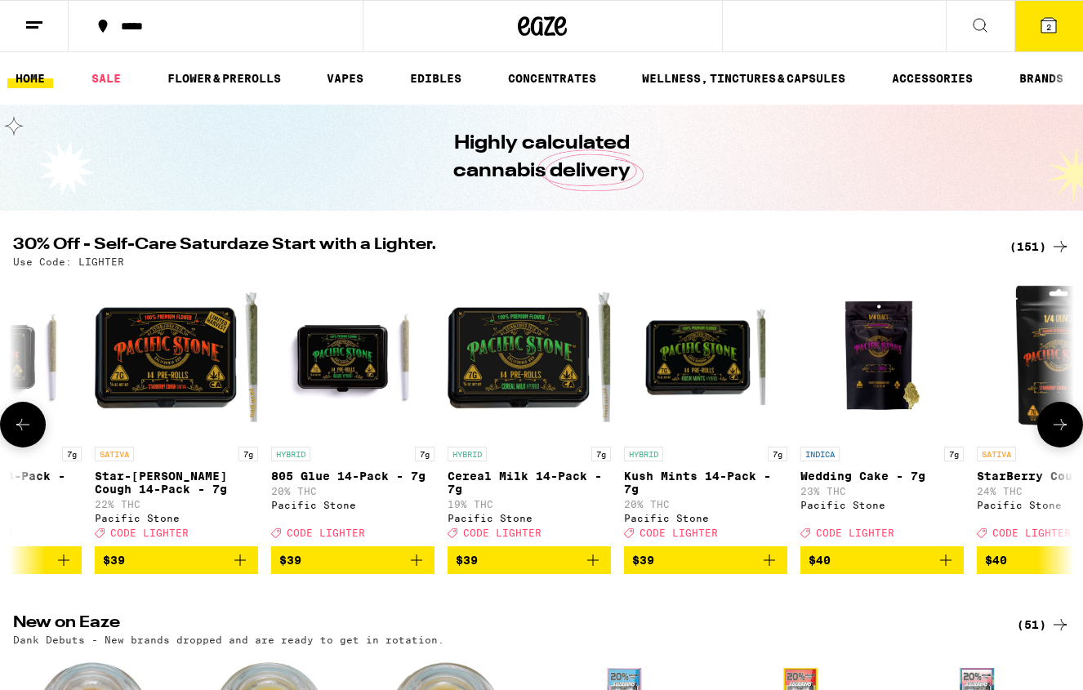
click at [1056, 435] on icon at bounding box center [1061, 425] width 20 height 20
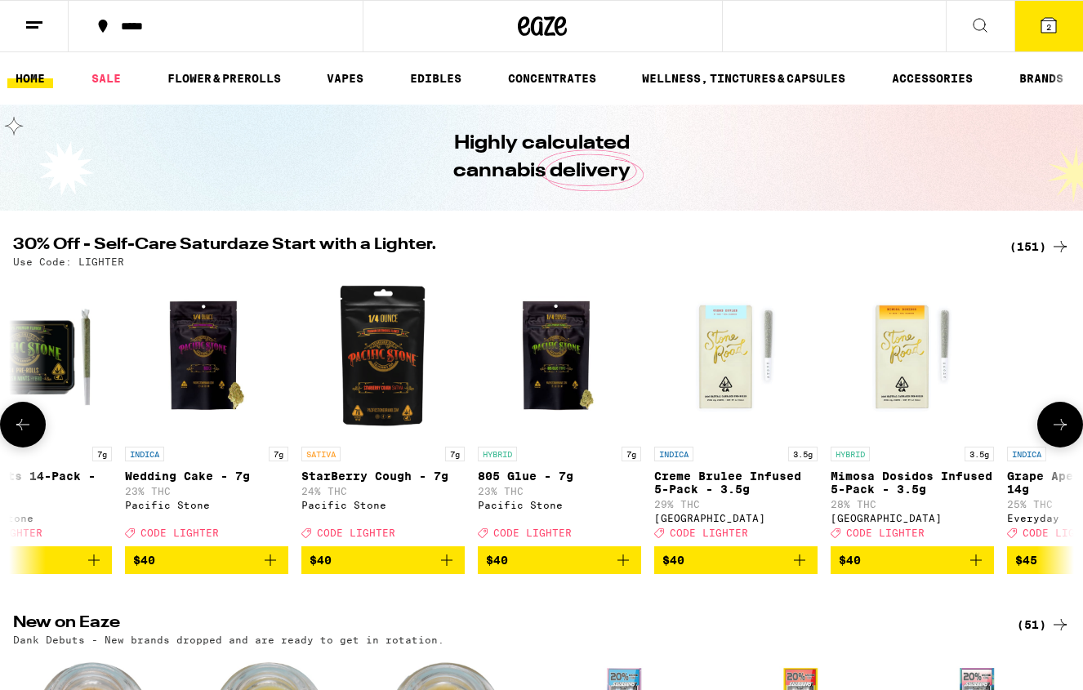
scroll to position [0, 22859]
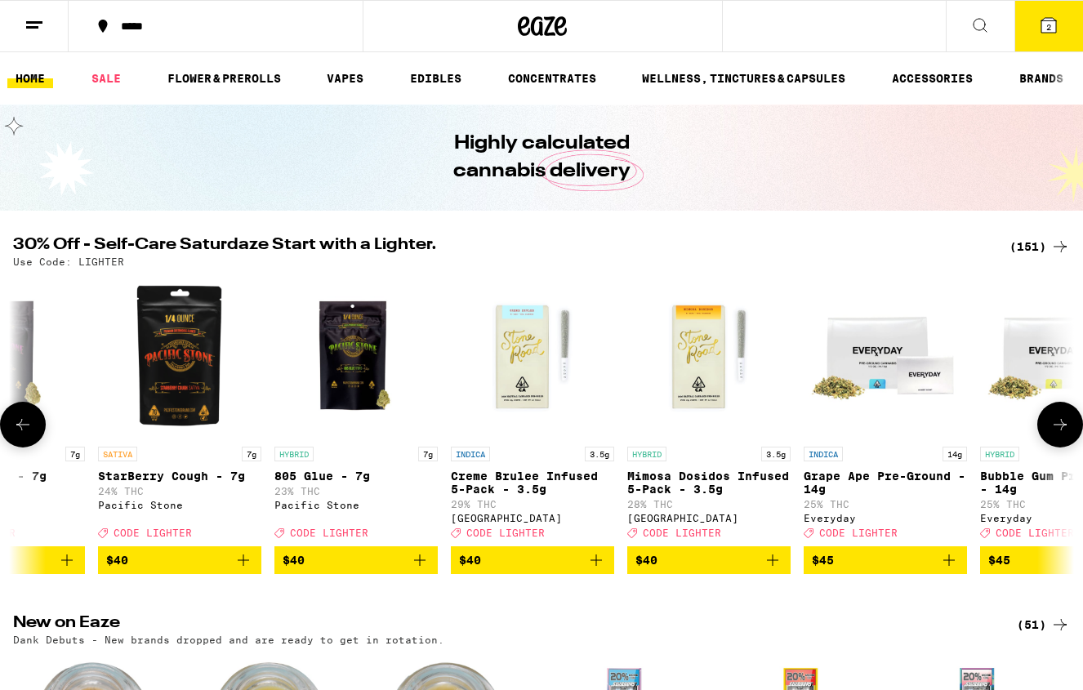
click at [1056, 435] on icon at bounding box center [1061, 425] width 20 height 20
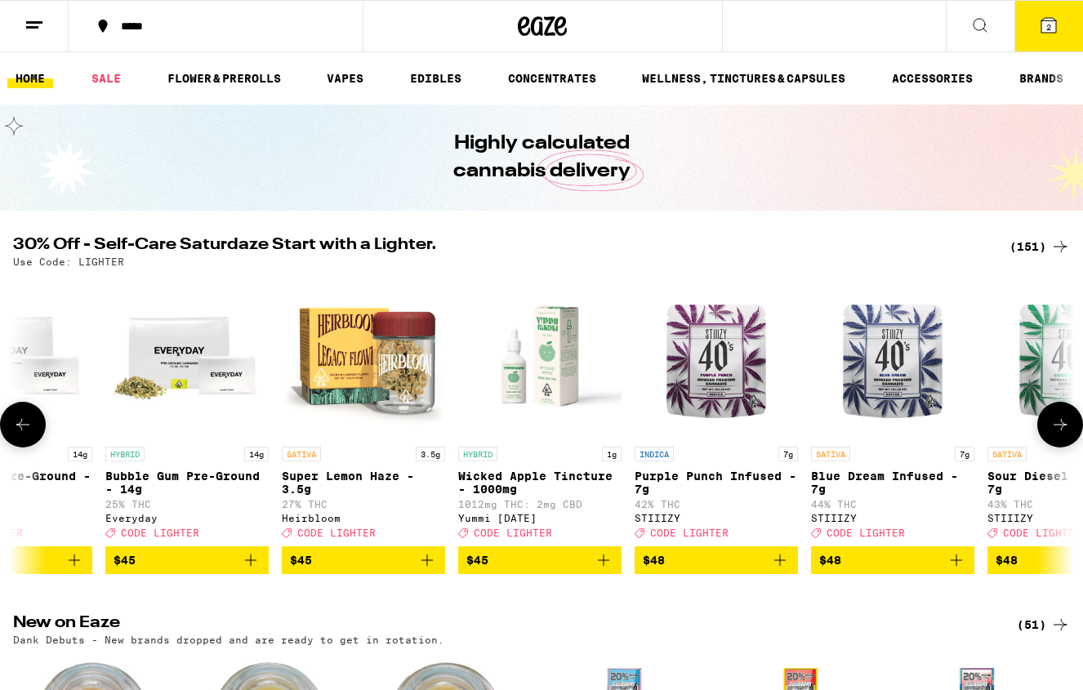
scroll to position [0, 23738]
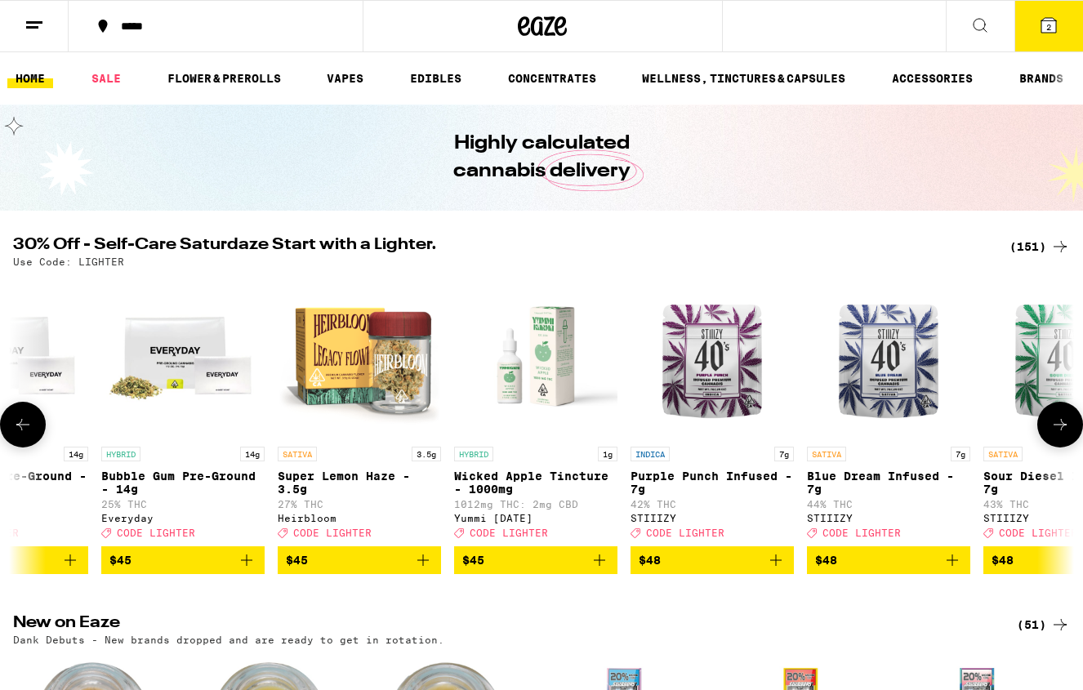
click at [1056, 435] on icon at bounding box center [1061, 425] width 20 height 20
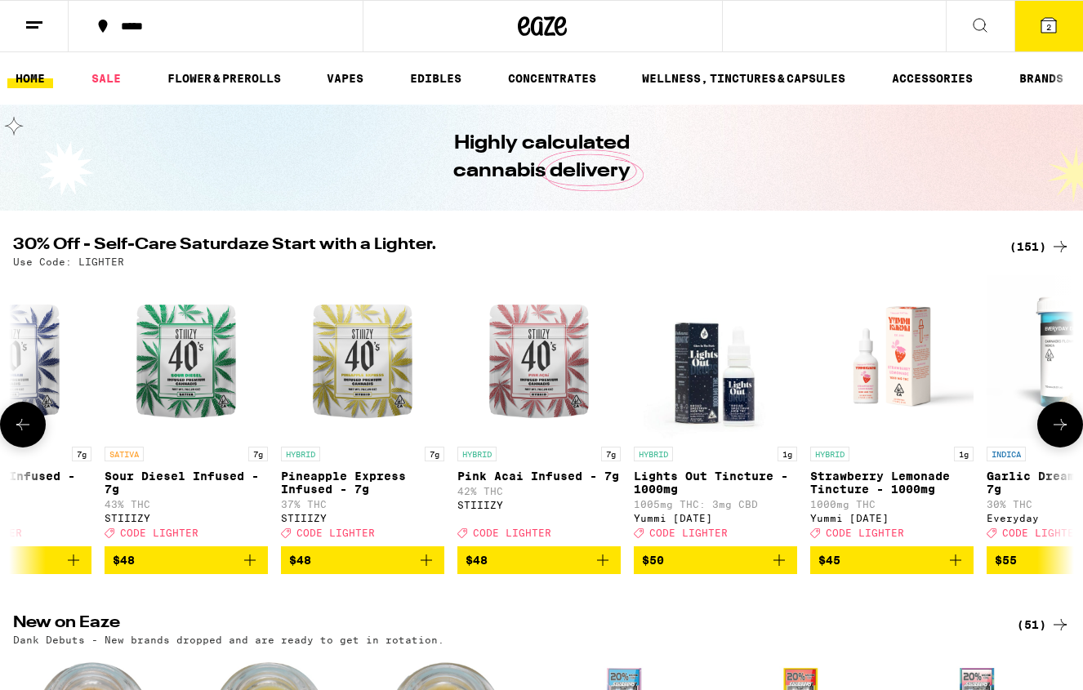
click at [1056, 435] on icon at bounding box center [1061, 425] width 20 height 20
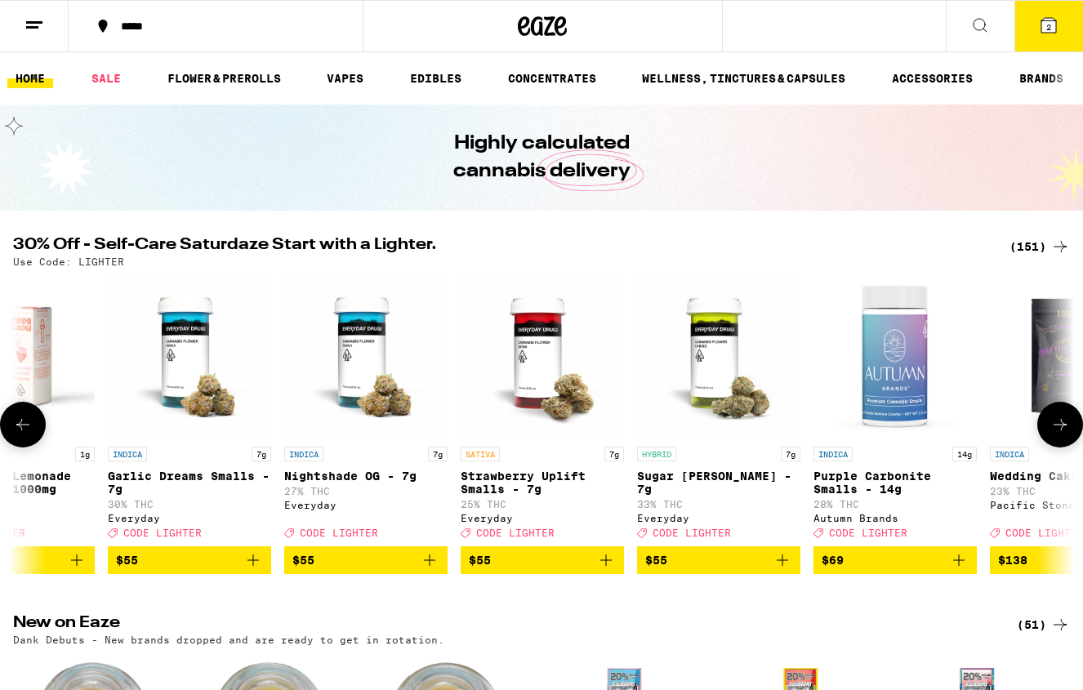
click at [1056, 435] on icon at bounding box center [1061, 425] width 20 height 20
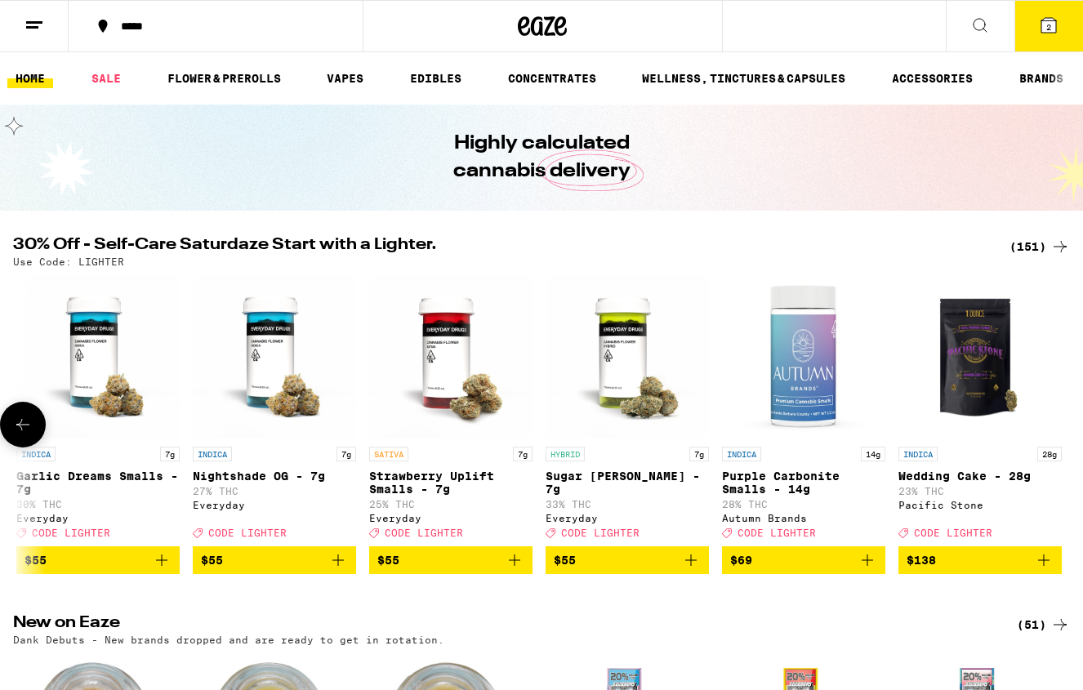
scroll to position [0, 25593]
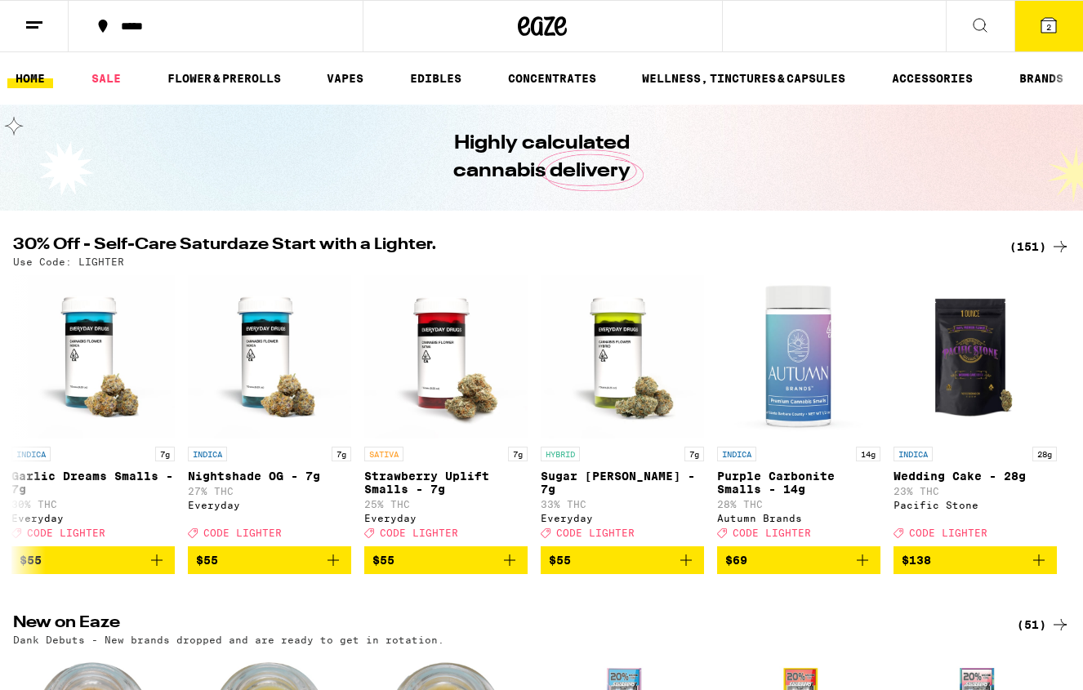
click at [1048, 22] on span "2" at bounding box center [1049, 27] width 5 height 10
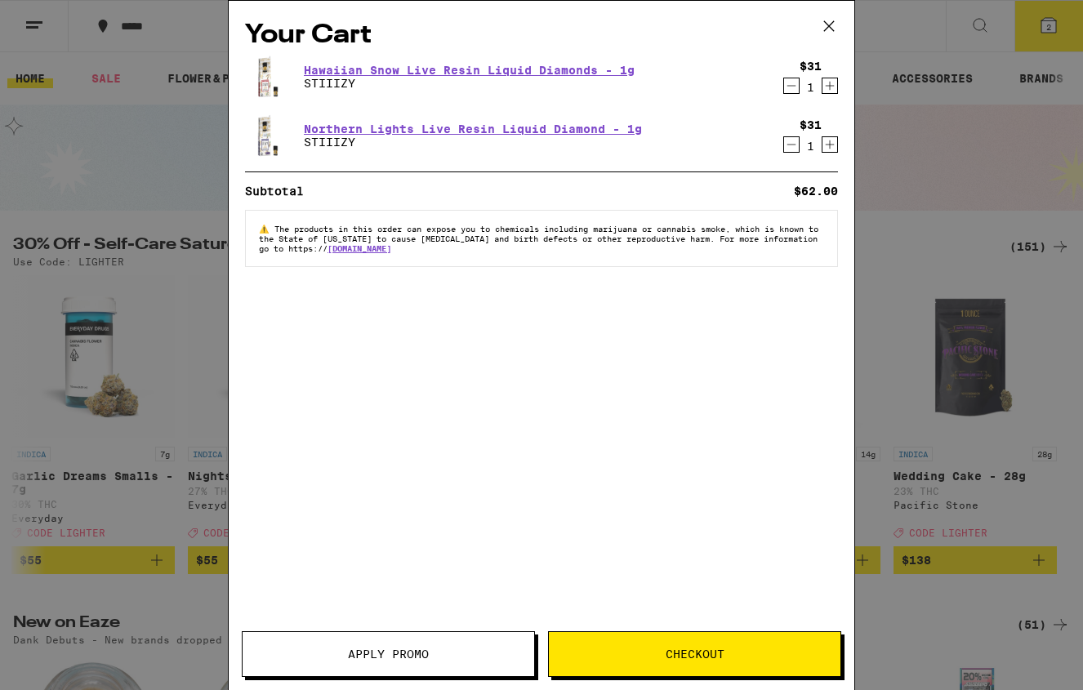
click at [790, 148] on icon "Decrement" at bounding box center [791, 145] width 15 height 20
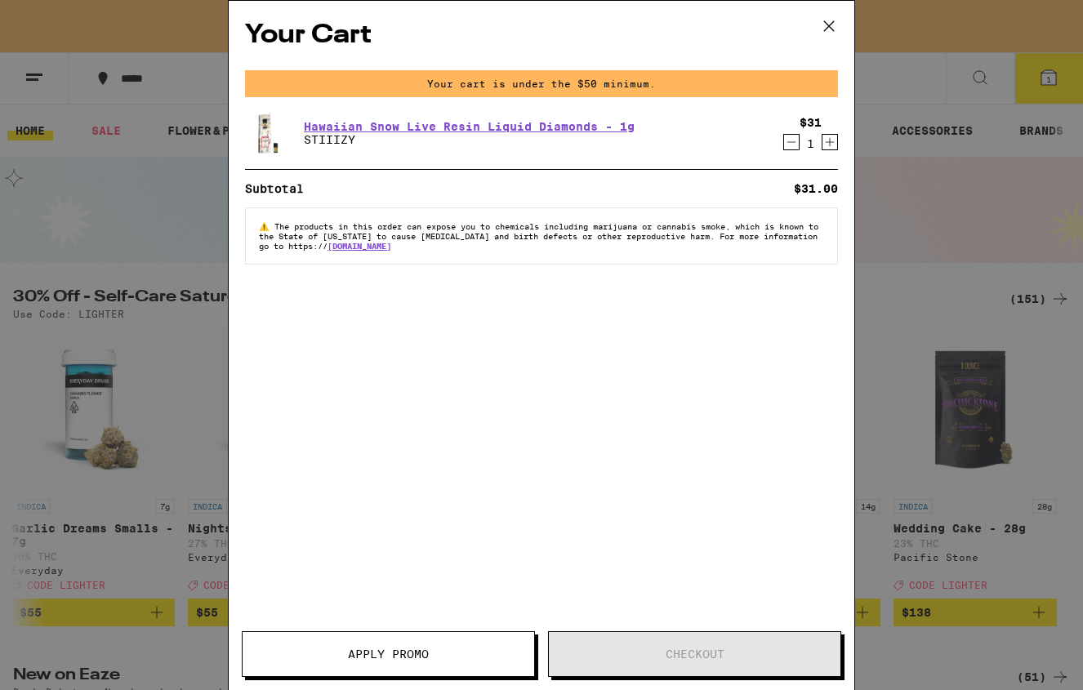
click at [789, 142] on icon "Decrement" at bounding box center [792, 142] width 9 height 0
